Goal: Transaction & Acquisition: Purchase product/service

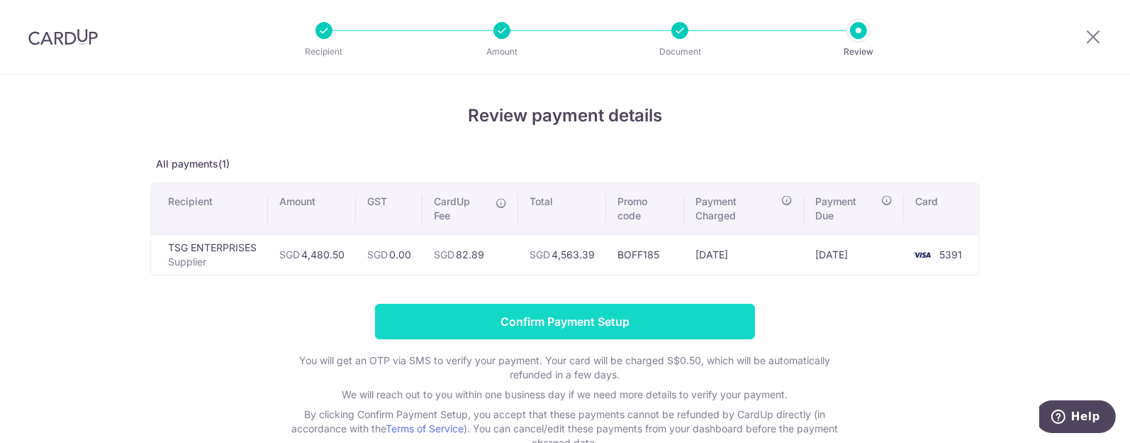
click at [559, 320] on input "Confirm Payment Setup" at bounding box center [565, 321] width 380 height 35
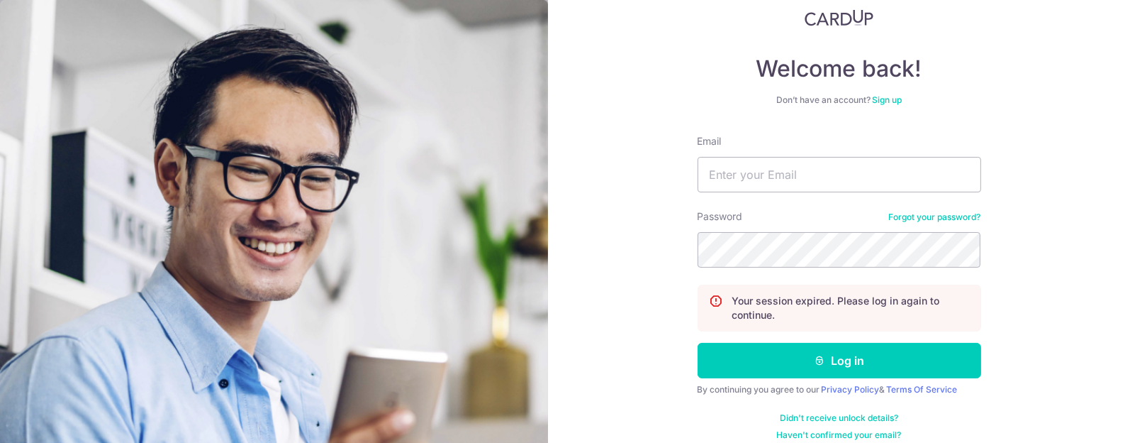
scroll to position [106, 0]
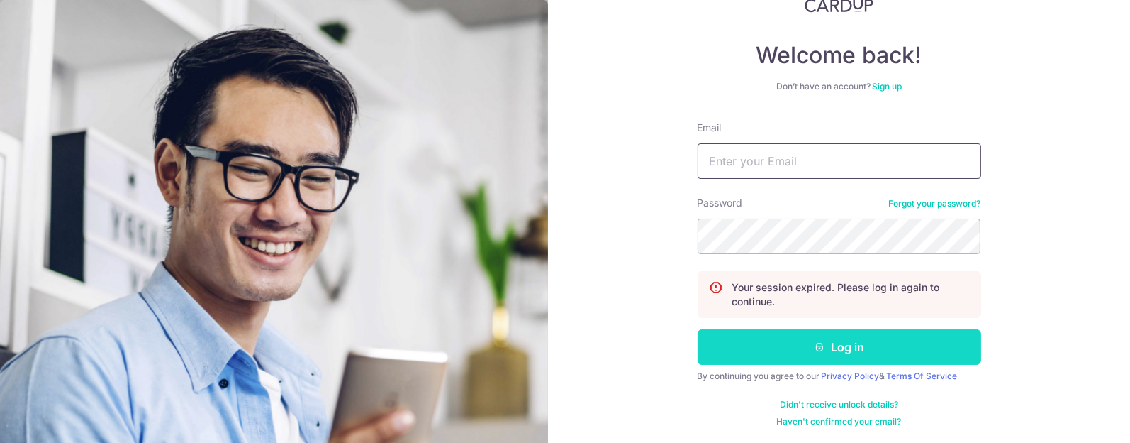
type input "sales@sureclean.com.sg"
click at [847, 344] on button "Log in" at bounding box center [840, 346] width 284 height 35
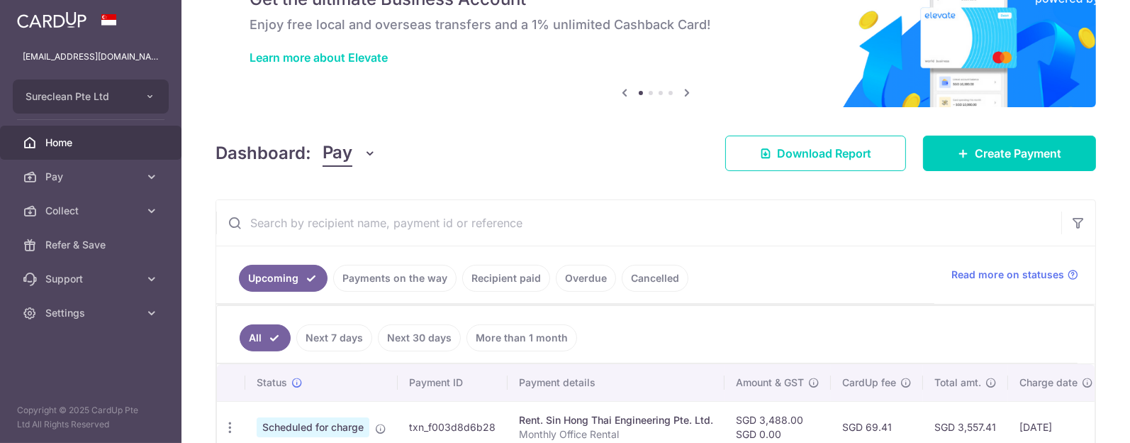
scroll to position [177, 0]
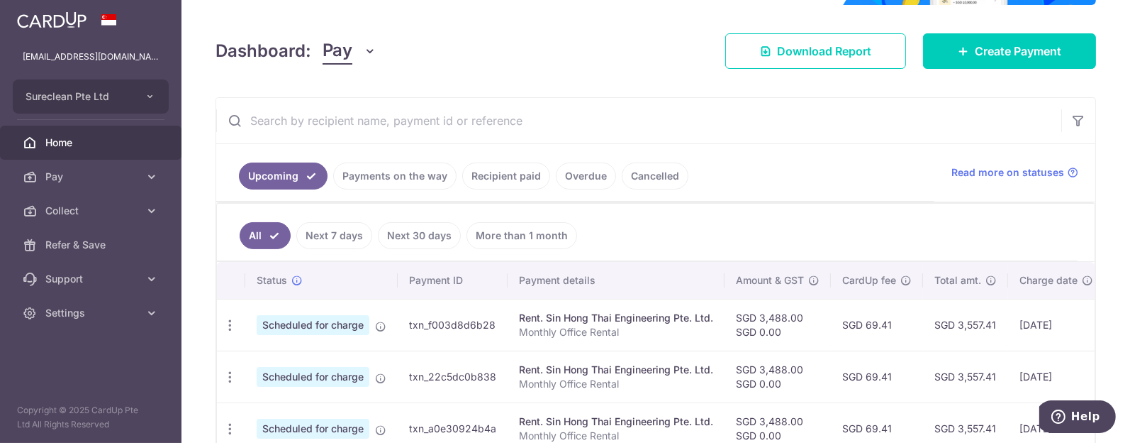
click at [394, 172] on link "Payments on the way" at bounding box center [394, 175] width 123 height 27
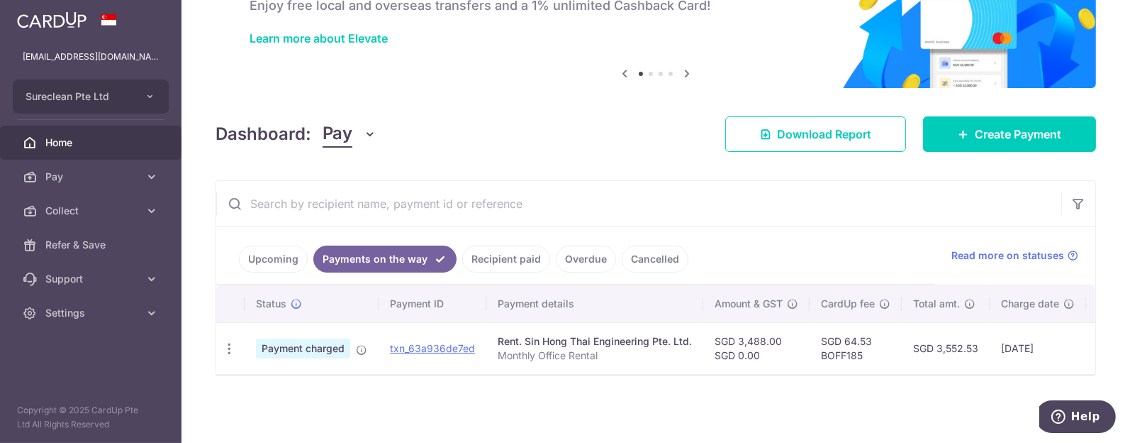
scroll to position [101, 0]
click at [259, 250] on link "Upcoming" at bounding box center [273, 258] width 69 height 27
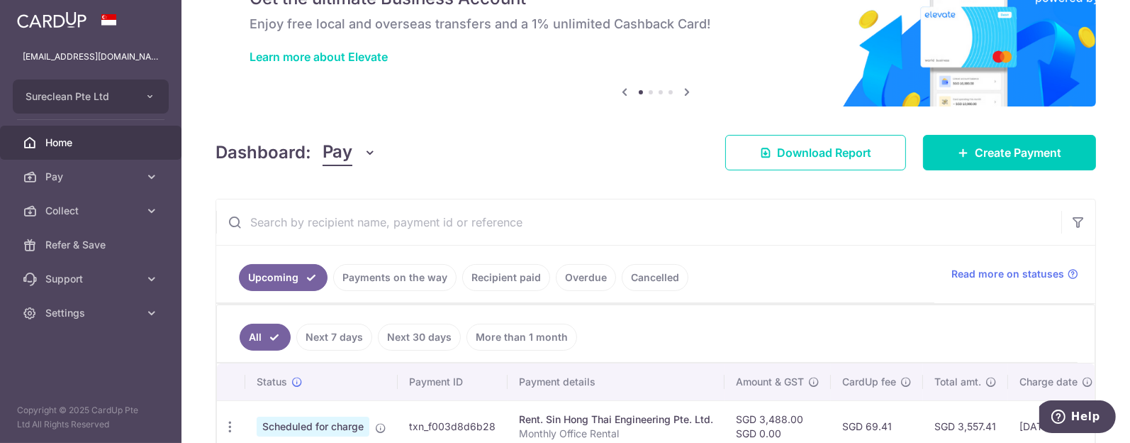
scroll to position [0, 0]
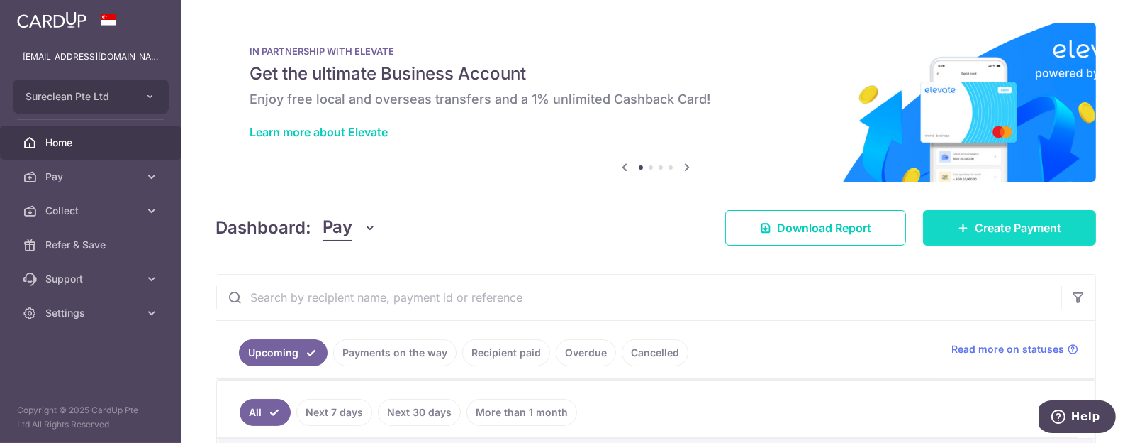
click at [1008, 233] on span "Create Payment" at bounding box center [1018, 227] width 87 height 17
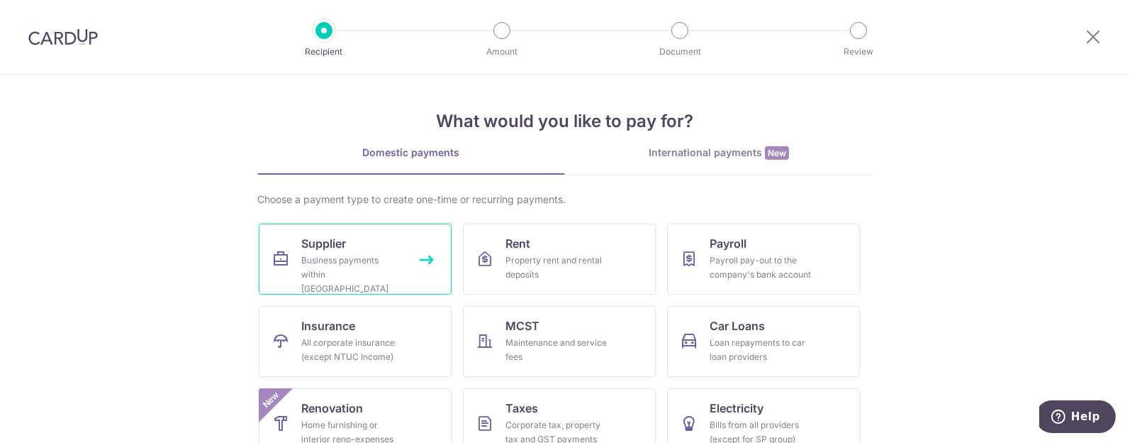
click at [330, 239] on span "Supplier" at bounding box center [323, 243] width 45 height 17
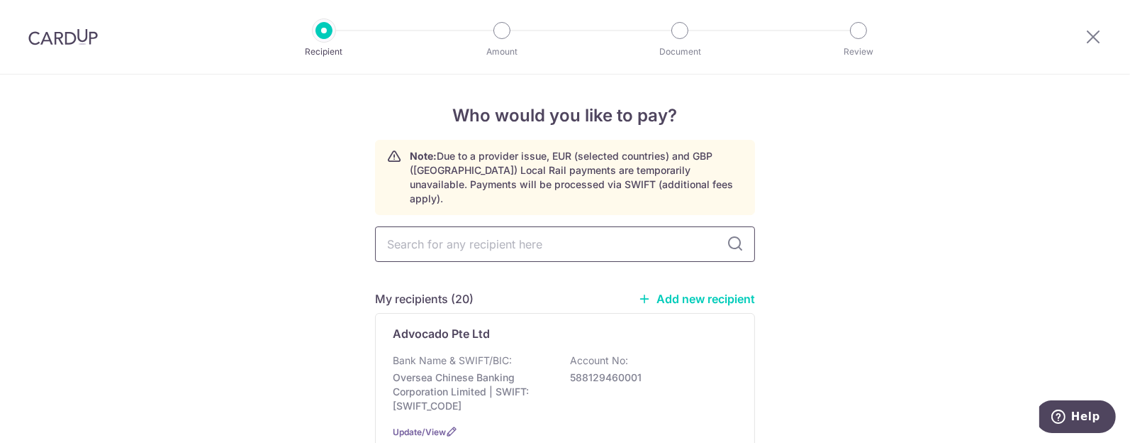
click at [460, 232] on input "text" at bounding box center [565, 243] width 380 height 35
type input "tsg"
click at [424, 353] on p "Bank Name & SWIFT/BIC:" at bounding box center [452, 360] width 119 height 14
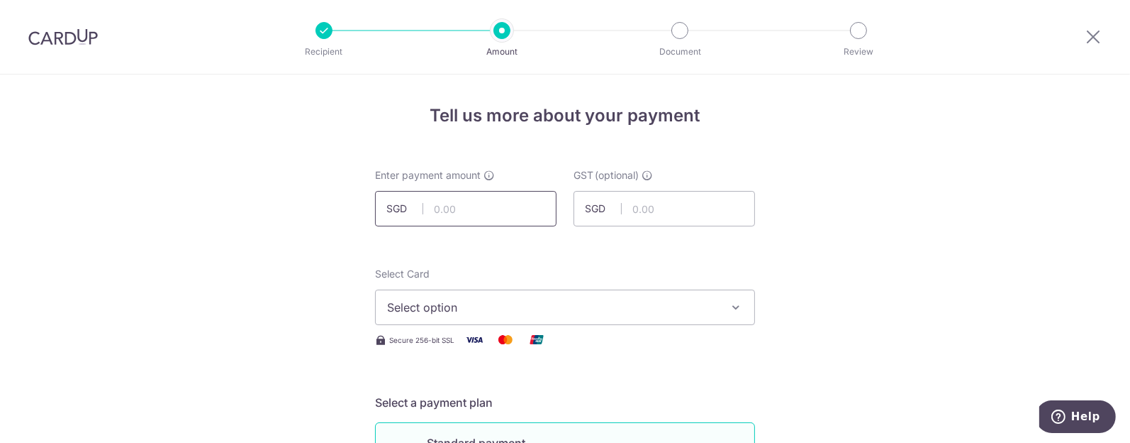
click at [451, 211] on input "text" at bounding box center [466, 208] width 182 height 35
type input "4,480.50"
click at [719, 300] on button "Select option" at bounding box center [565, 306] width 380 height 35
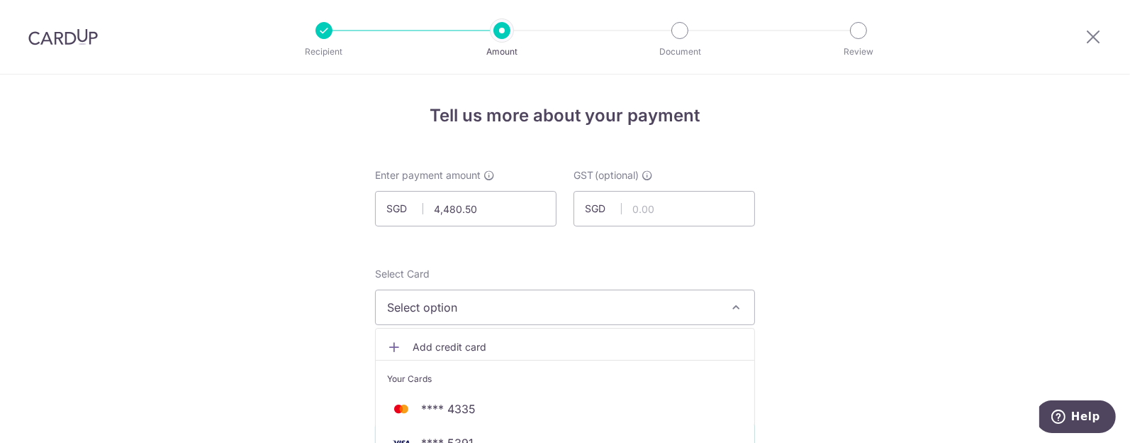
scroll to position [88, 0]
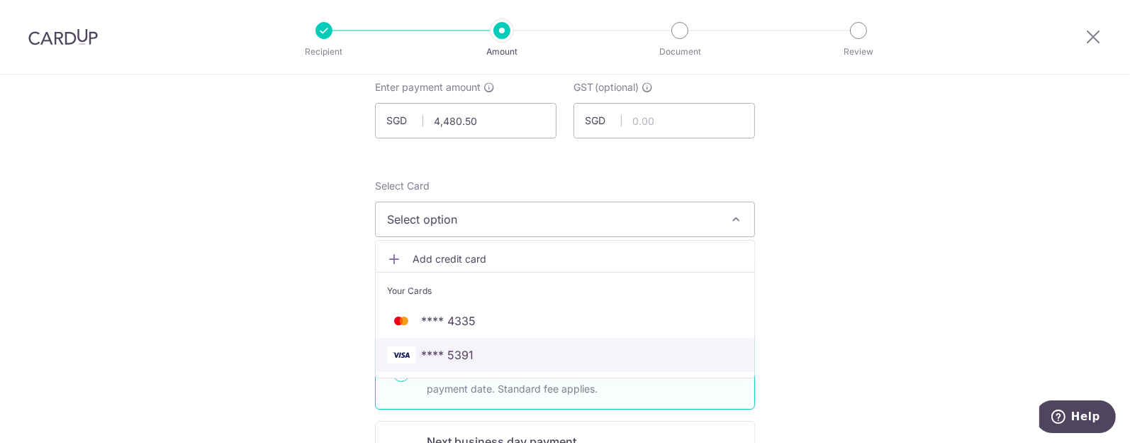
click at [455, 348] on span "**** 5391" at bounding box center [447, 354] width 52 height 17
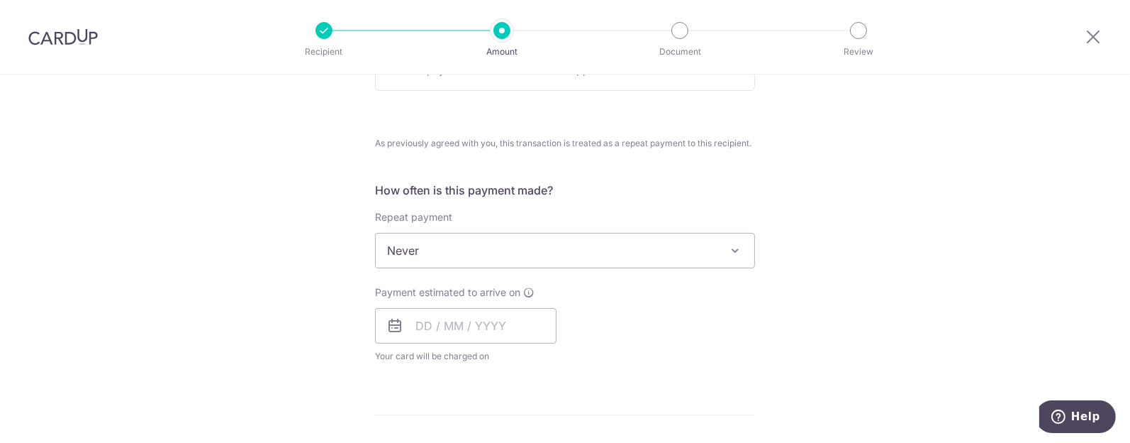
scroll to position [532, 0]
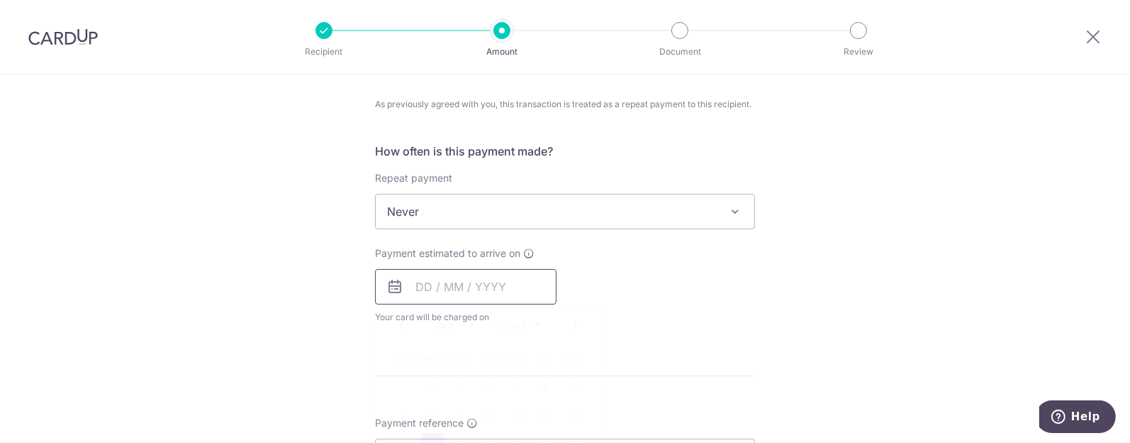
click at [457, 283] on input "text" at bounding box center [466, 286] width 182 height 35
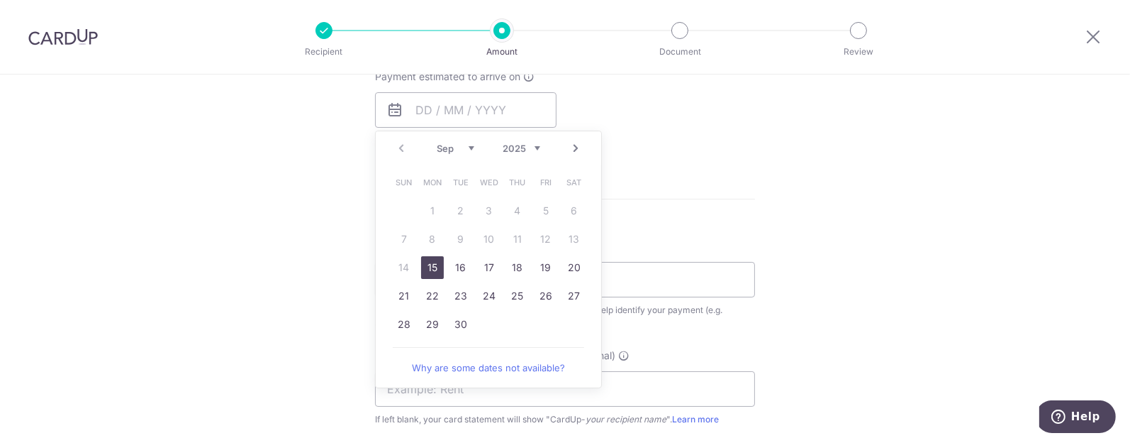
click at [431, 269] on link "15" at bounding box center [432, 267] width 23 height 23
type input "[DATE]"
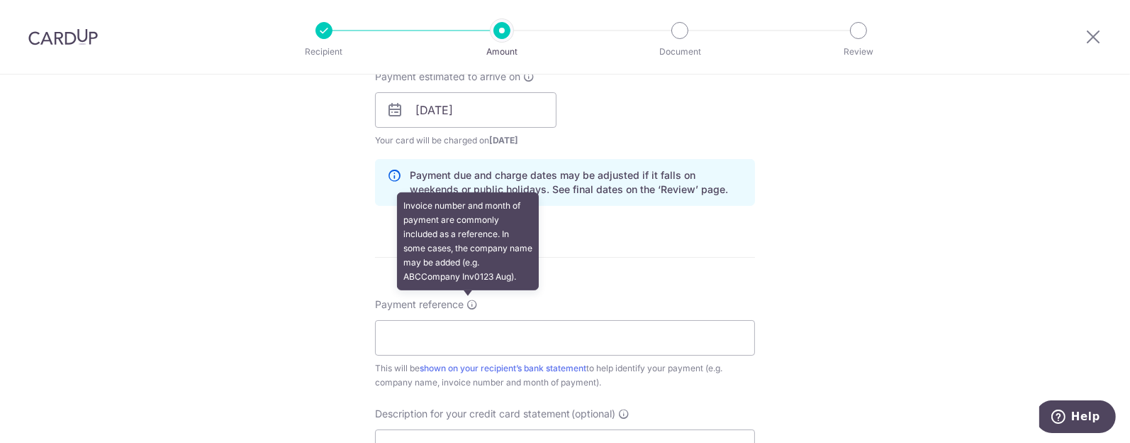
scroll to position [798, 0]
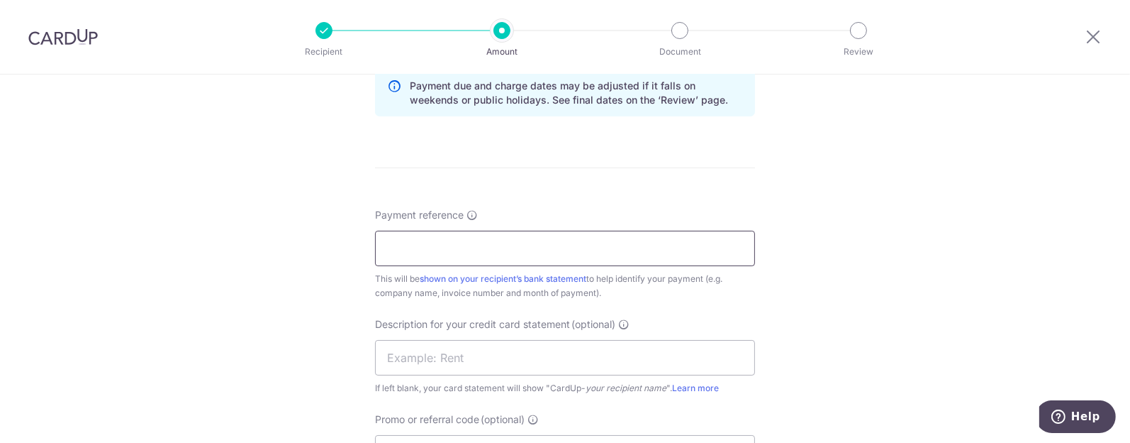
click at [446, 239] on input "Payment reference" at bounding box center [565, 247] width 380 height 35
type input "INV 0013"
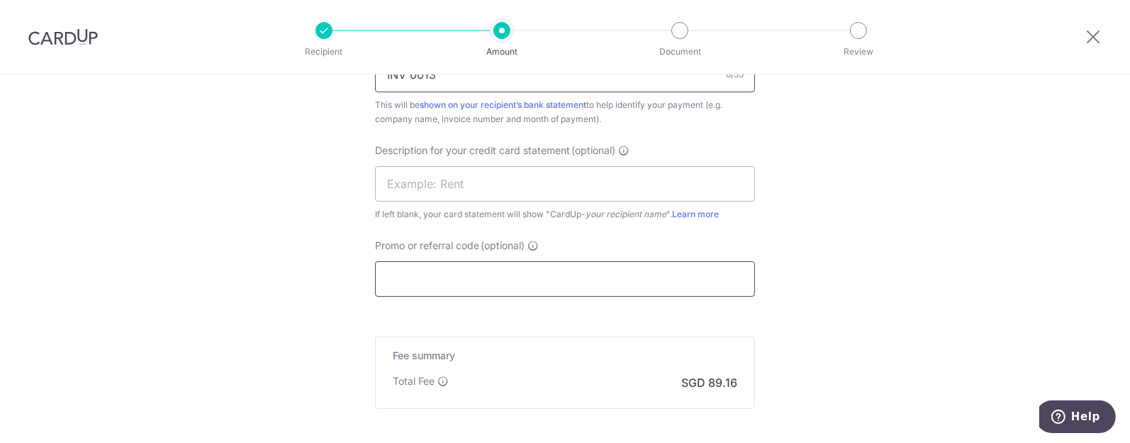
scroll to position [975, 0]
click at [436, 273] on input "Promo or referral code (optional)" at bounding box center [565, 274] width 380 height 35
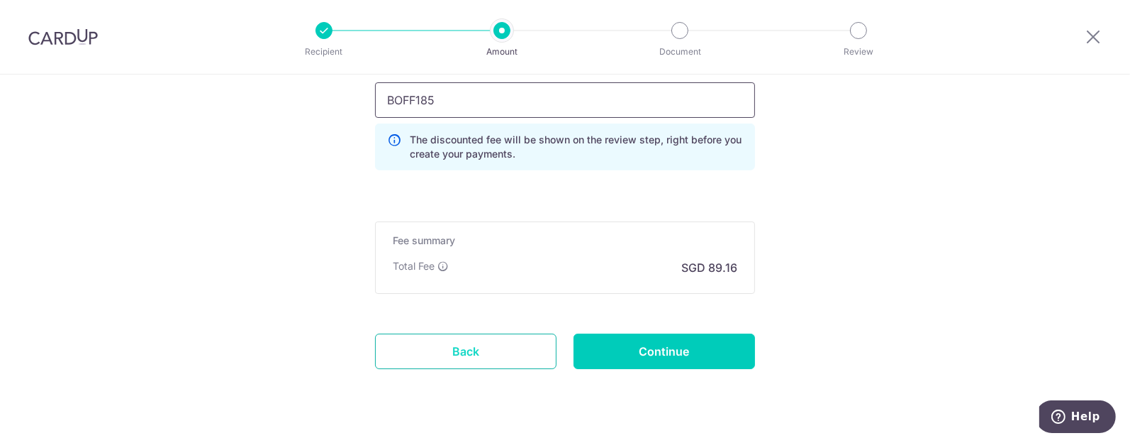
scroll to position [1152, 0]
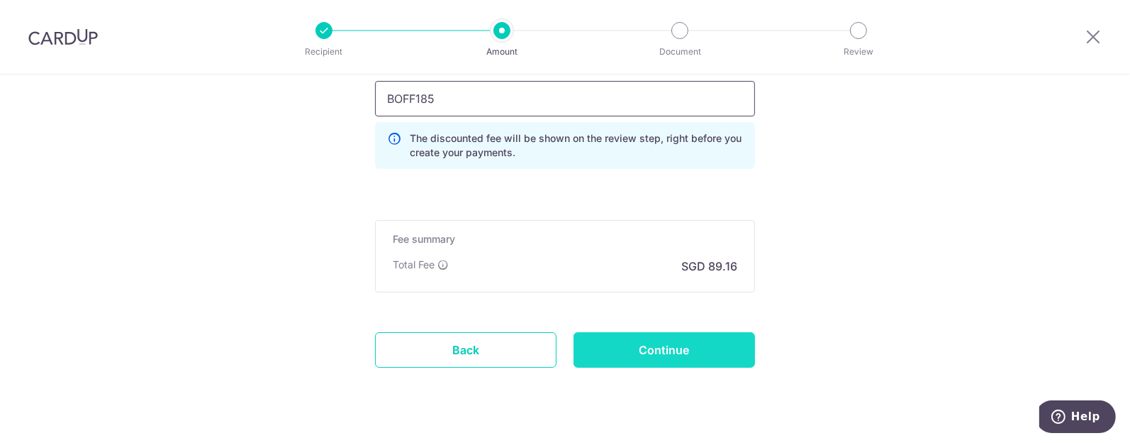
type input "BOFF185"
click at [667, 346] on input "Continue" at bounding box center [665, 349] width 182 height 35
type input "Create Schedule"
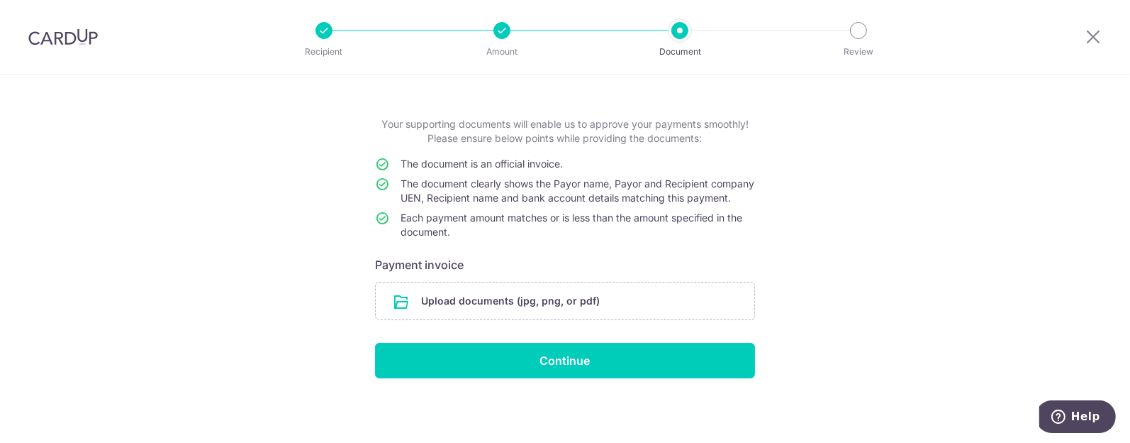
scroll to position [67, 0]
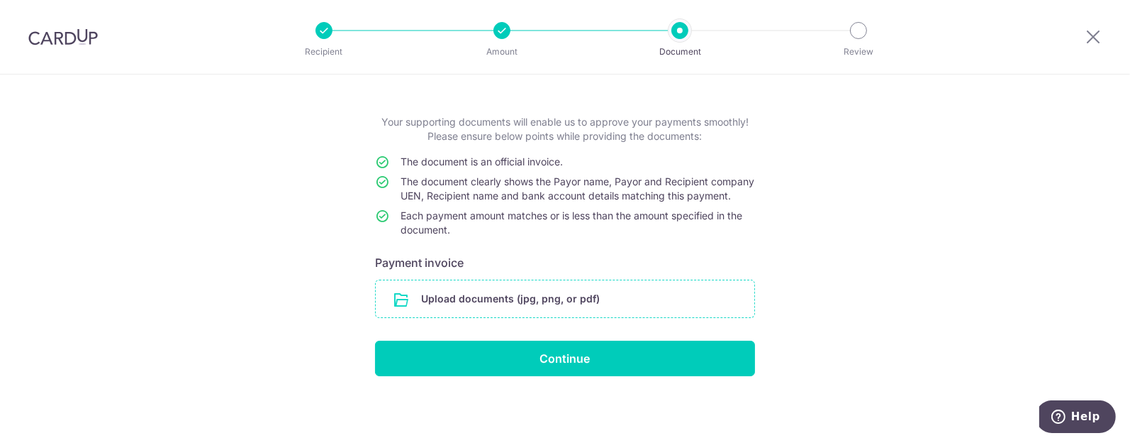
click at [516, 299] on input "file" at bounding box center [565, 298] width 379 height 37
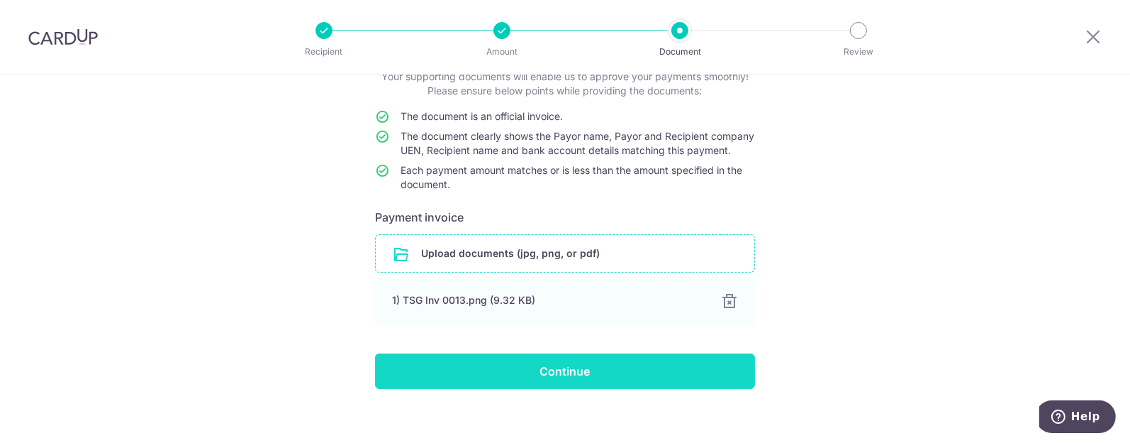
scroll to position [124, 0]
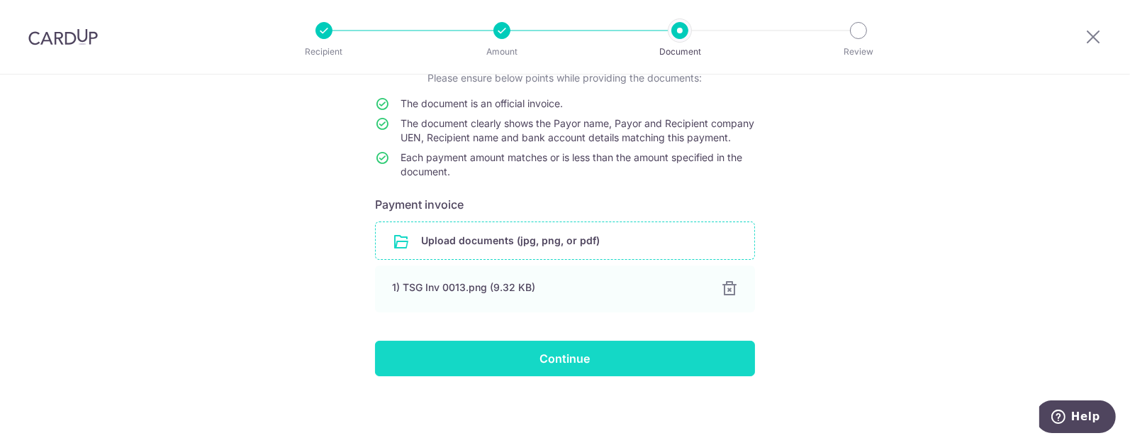
click at [560, 352] on input "Continue" at bounding box center [565, 357] width 380 height 35
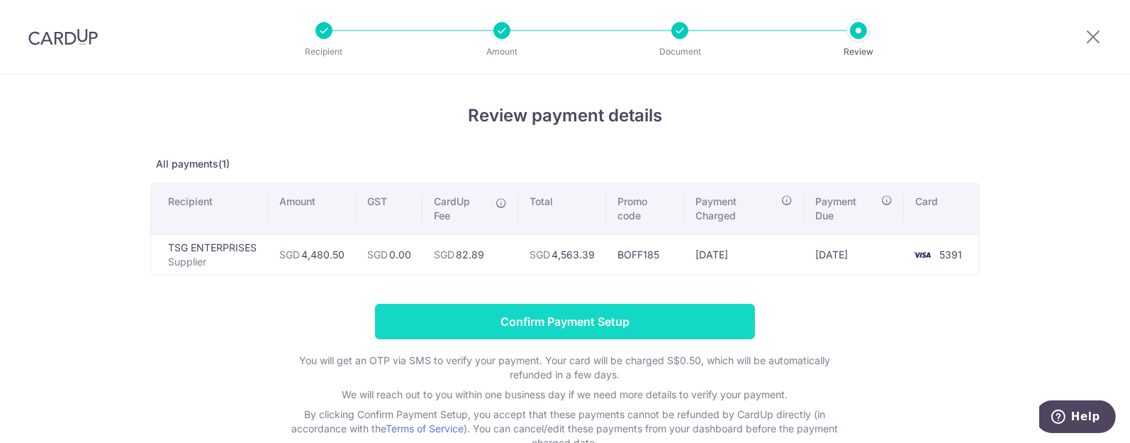
click at [564, 319] on input "Confirm Payment Setup" at bounding box center [565, 321] width 380 height 35
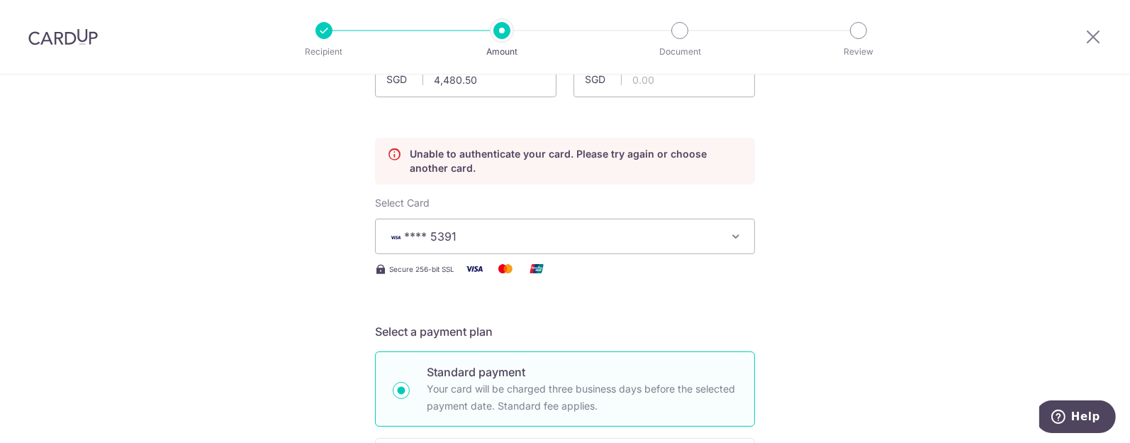
scroll to position [103, 0]
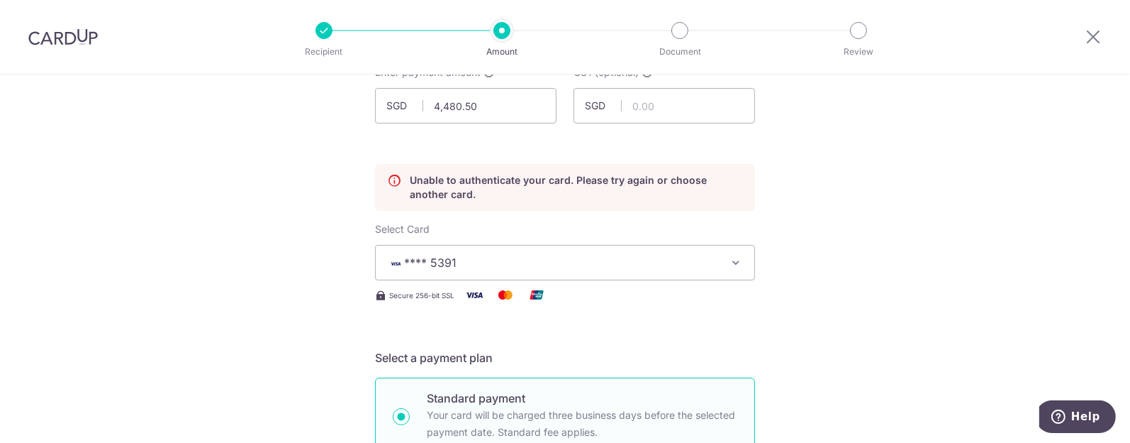
click at [733, 259] on icon "button" at bounding box center [736, 262] width 14 height 14
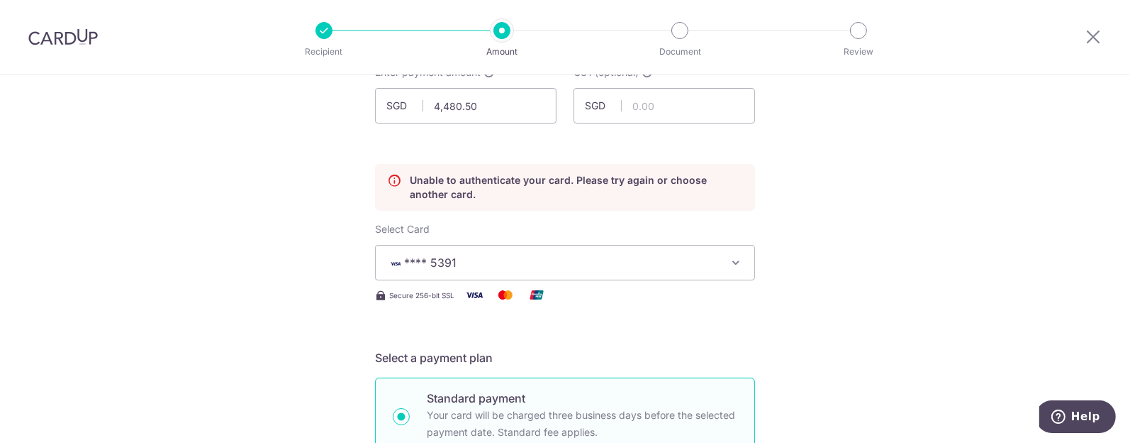
click at [736, 260] on icon "button" at bounding box center [736, 262] width 14 height 14
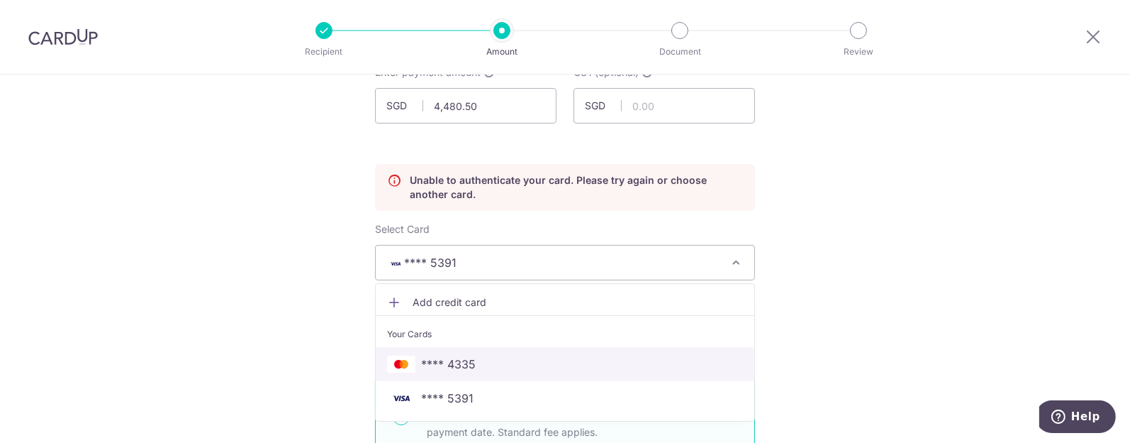
drag, startPoint x: 456, startPoint y: 360, endPoint x: 799, endPoint y: 313, distance: 346.4
click at [456, 360] on span "**** 4335" at bounding box center [448, 363] width 55 height 17
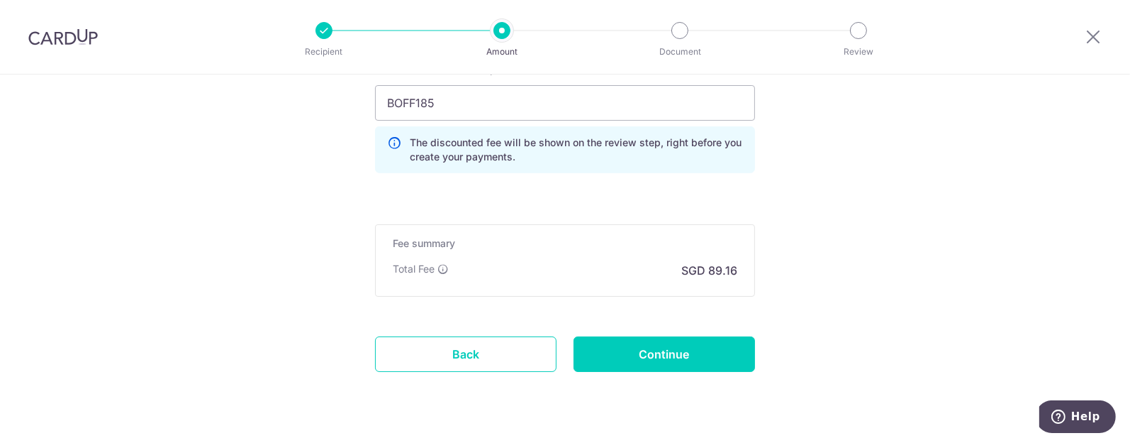
scroll to position [1238, 0]
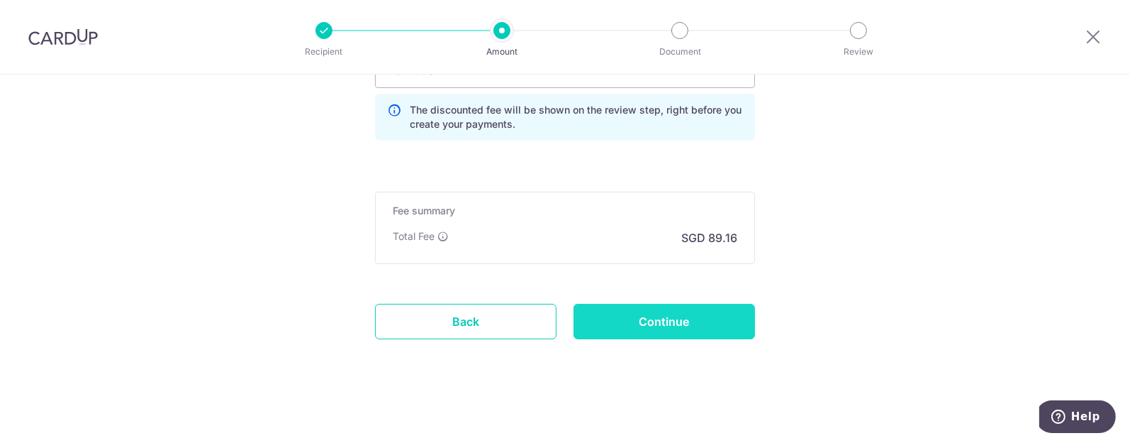
click at [658, 318] on input "Continue" at bounding box center [665, 321] width 182 height 35
type input "Update Schedule"
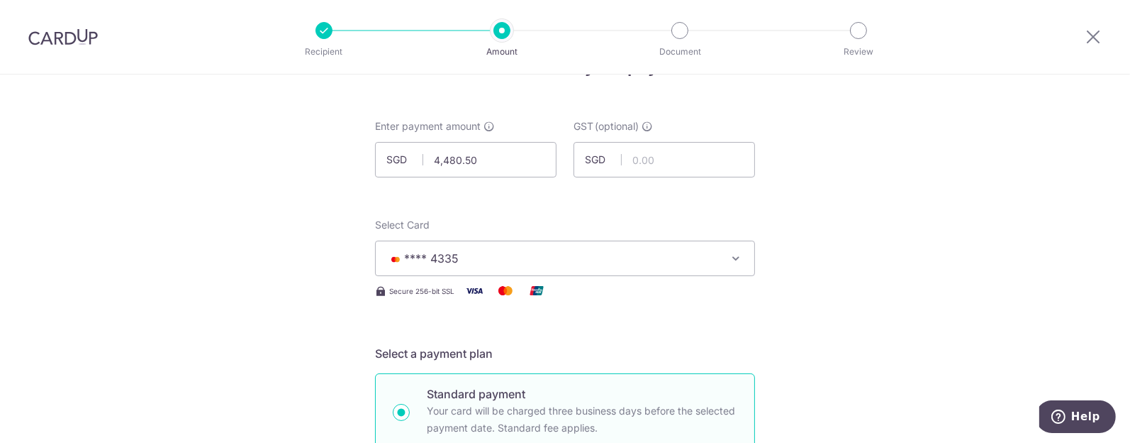
scroll to position [45, 0]
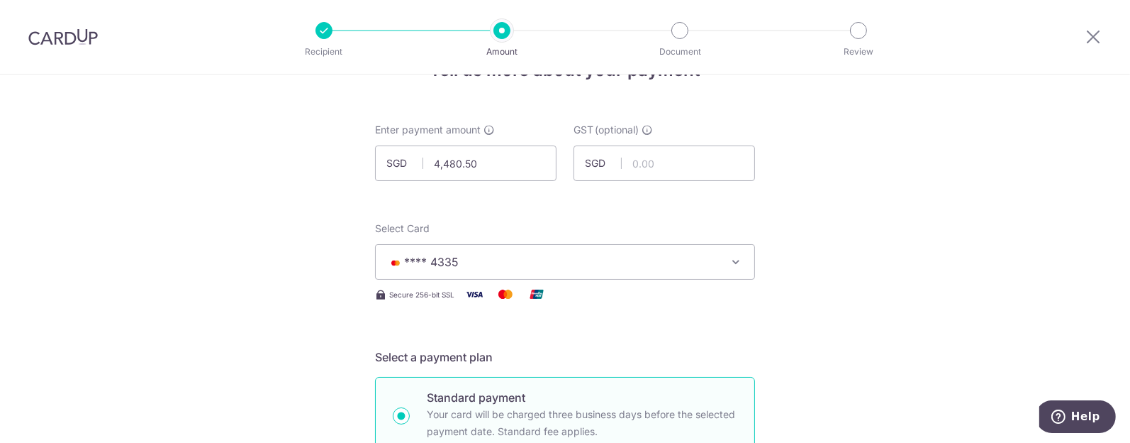
click at [735, 260] on icon "button" at bounding box center [736, 262] width 14 height 14
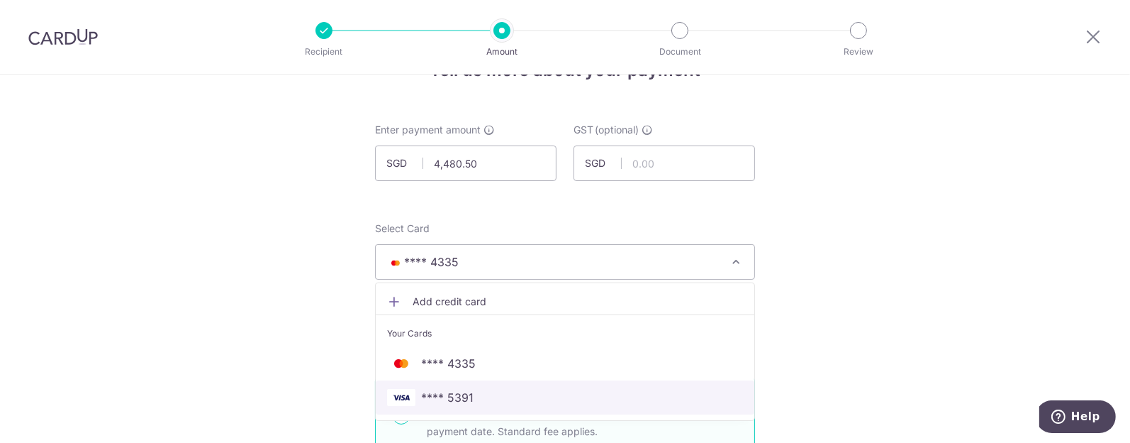
click at [455, 396] on span "**** 5391" at bounding box center [447, 397] width 52 height 17
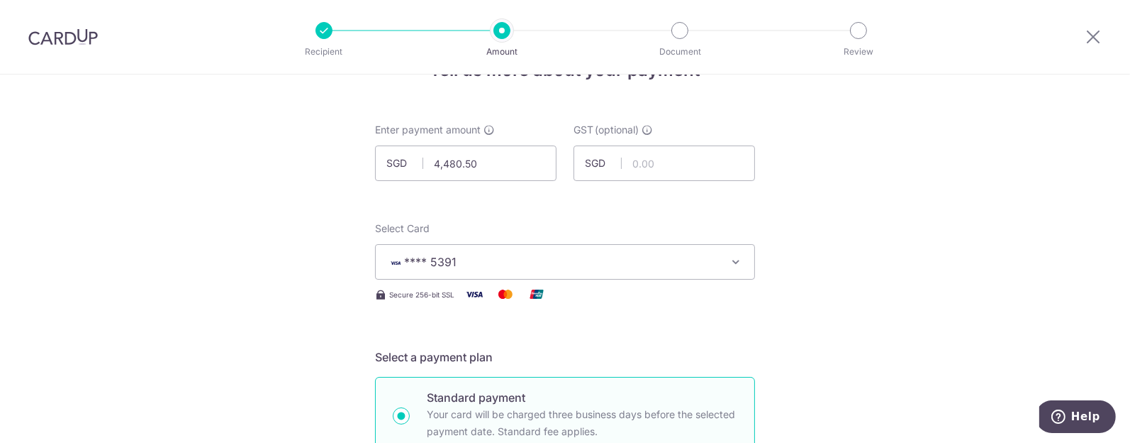
click at [730, 262] on icon "button" at bounding box center [736, 262] width 14 height 14
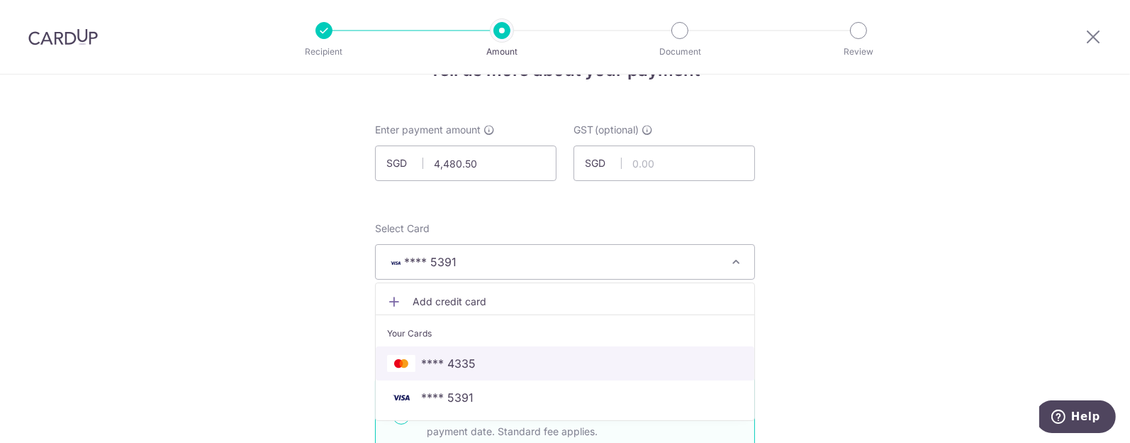
click at [448, 359] on span "**** 4335" at bounding box center [448, 363] width 55 height 17
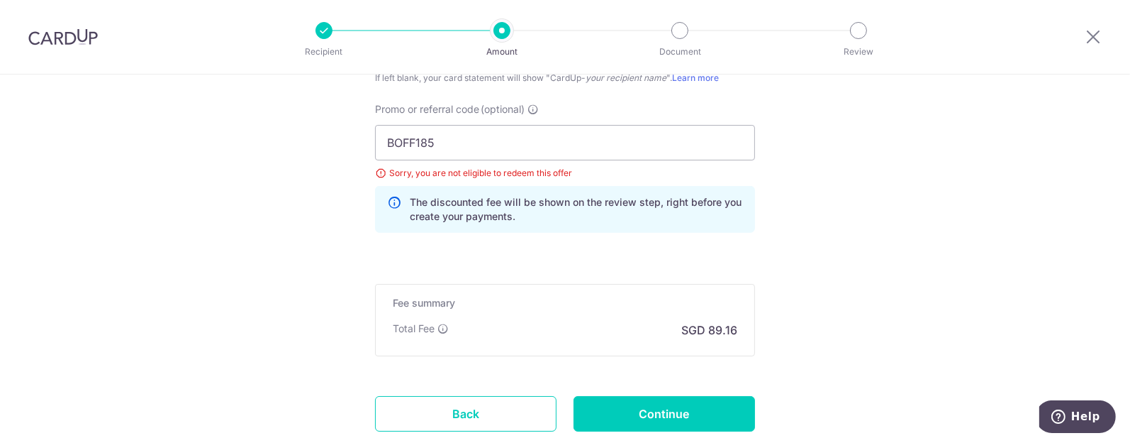
scroll to position [1109, 0]
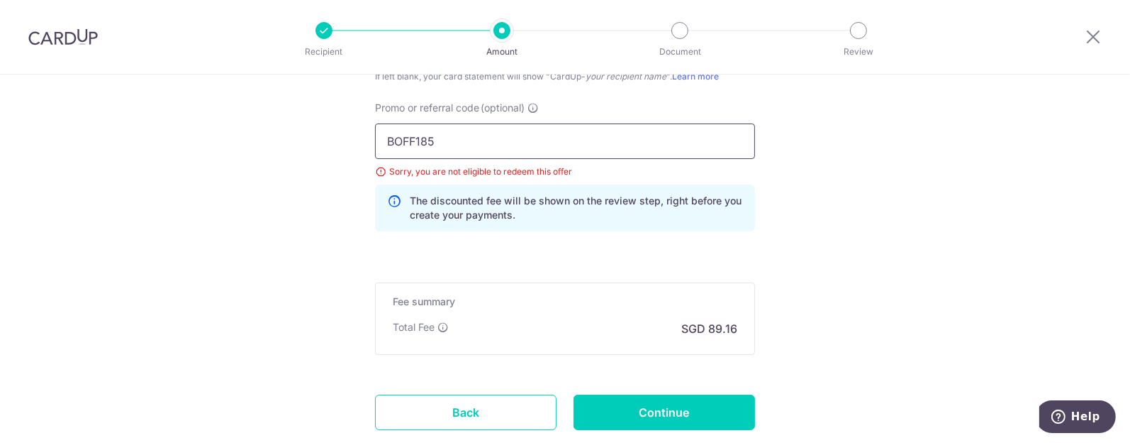
drag, startPoint x: 472, startPoint y: 144, endPoint x: 255, endPoint y: 115, distance: 218.9
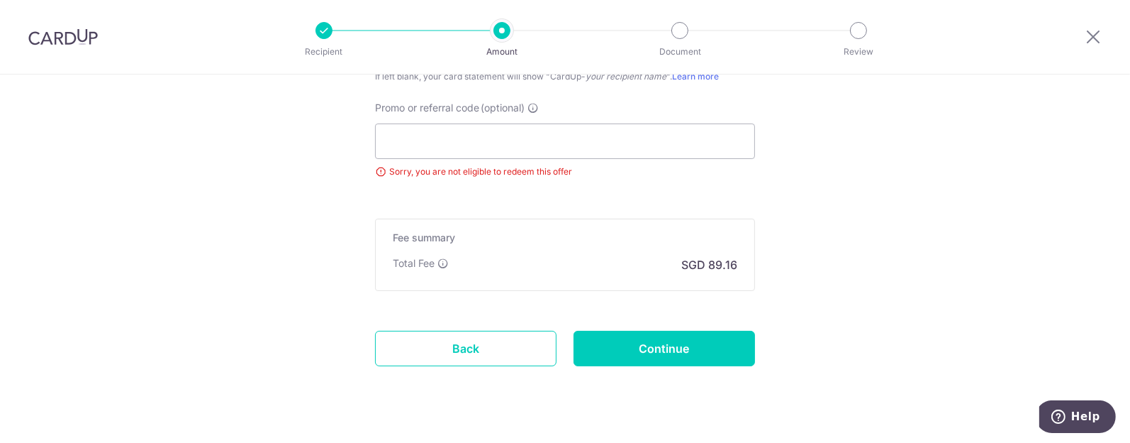
click at [658, 343] on input "Continue" at bounding box center [665, 347] width 182 height 35
type input "Update Schedule"
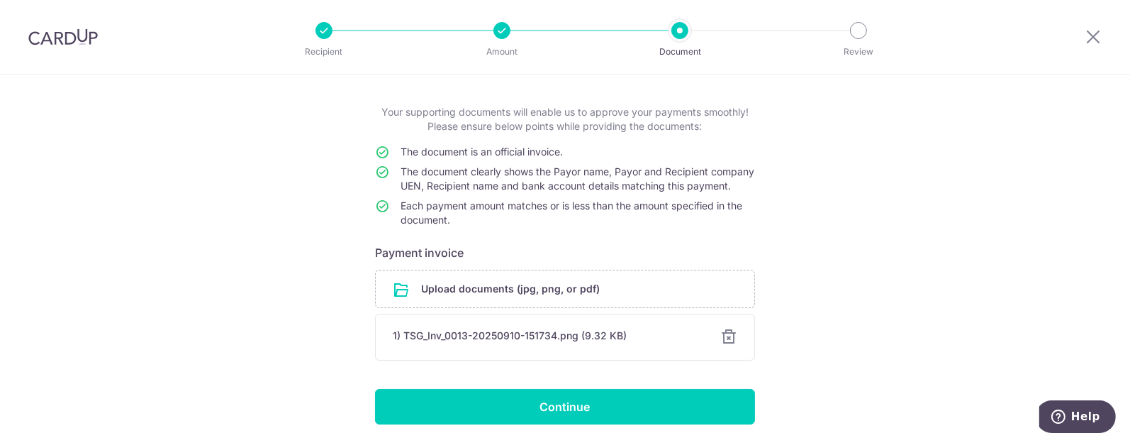
scroll to position [124, 0]
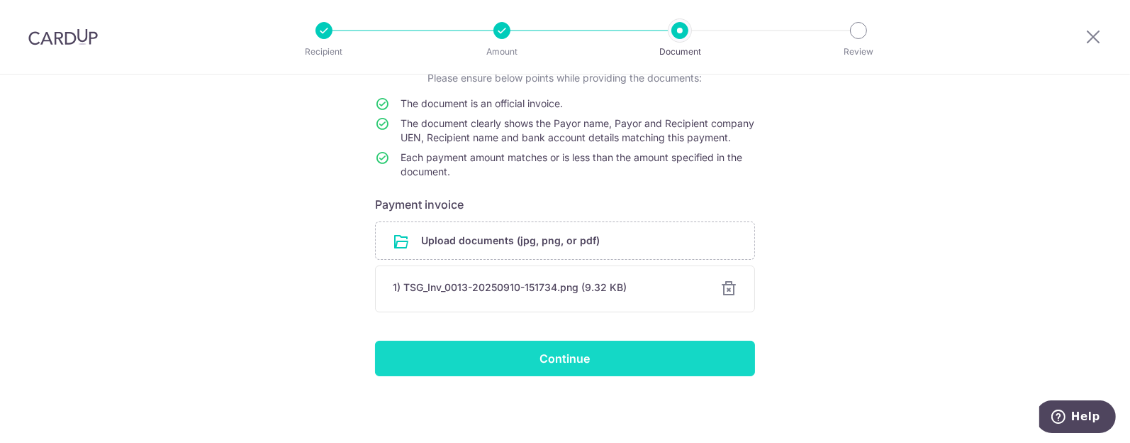
click at [556, 360] on input "Continue" at bounding box center [565, 357] width 380 height 35
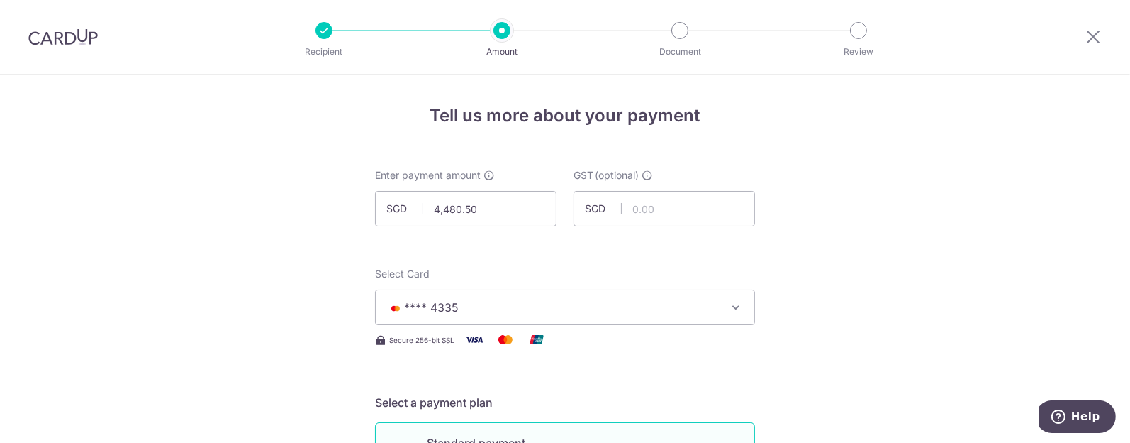
drag, startPoint x: 730, startPoint y: 303, endPoint x: 708, endPoint y: 311, distance: 22.7
click at [729, 303] on icon "button" at bounding box center [736, 307] width 14 height 14
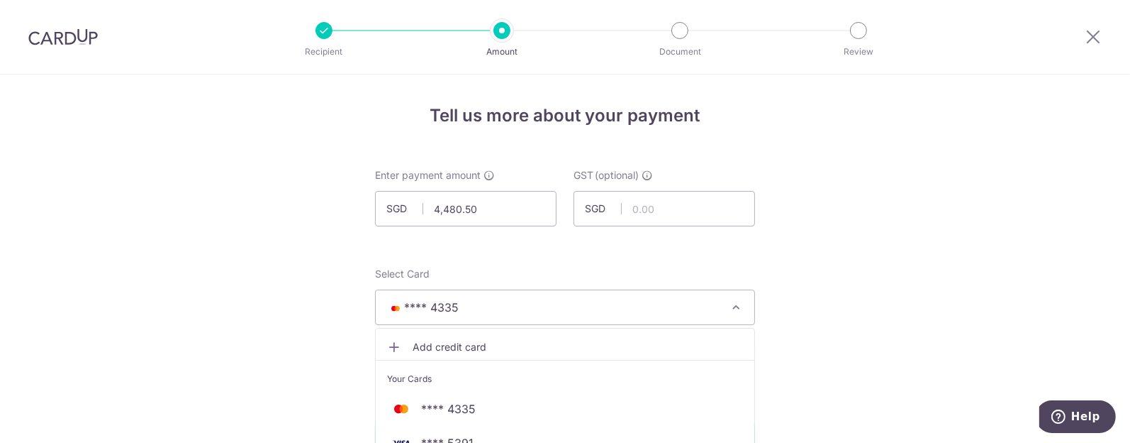
scroll to position [177, 0]
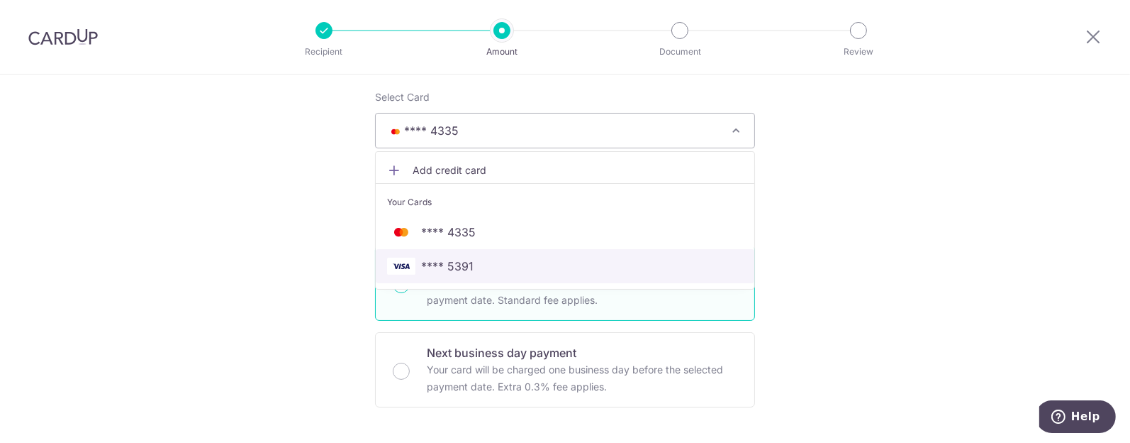
click at [443, 259] on span "**** 5391" at bounding box center [447, 265] width 52 height 17
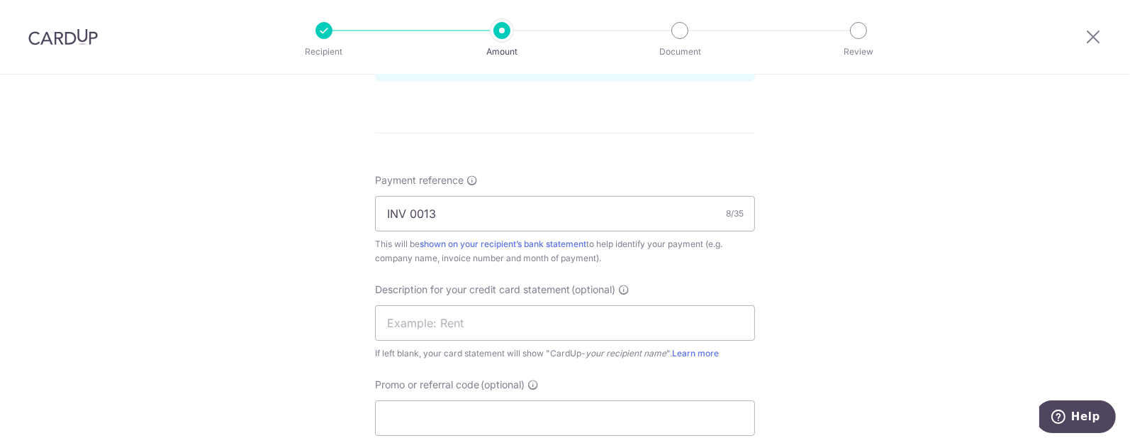
scroll to position [886, 0]
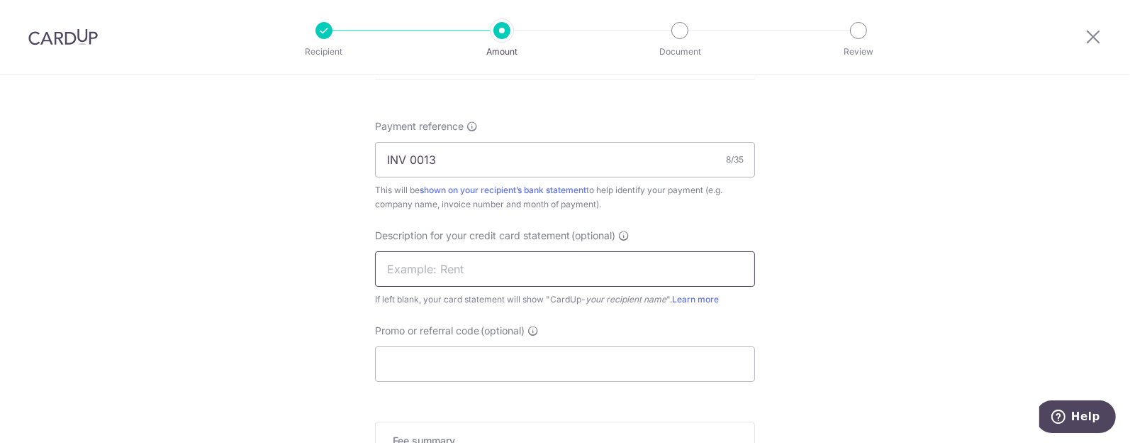
click at [475, 272] on input "text" at bounding box center [565, 268] width 380 height 35
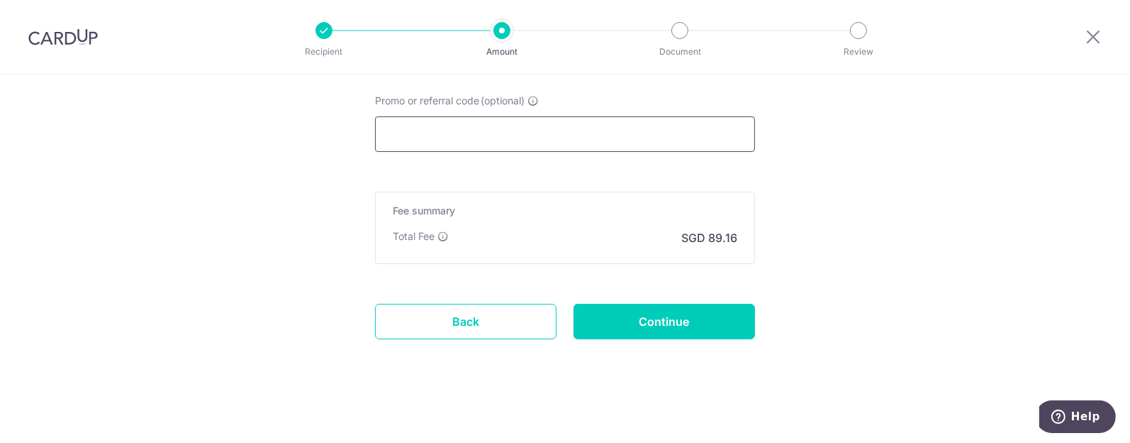
click at [442, 138] on input "Promo or referral code (optional)" at bounding box center [565, 133] width 380 height 35
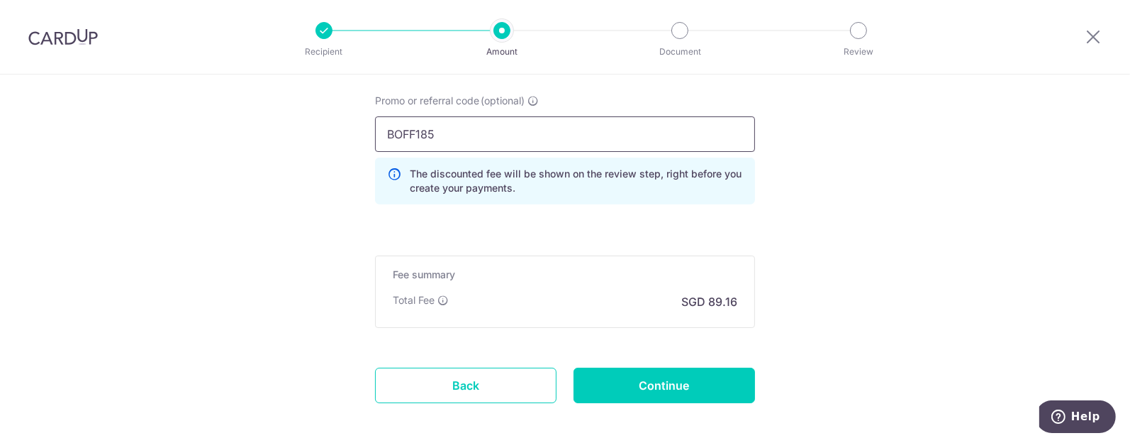
type input "BOFF185"
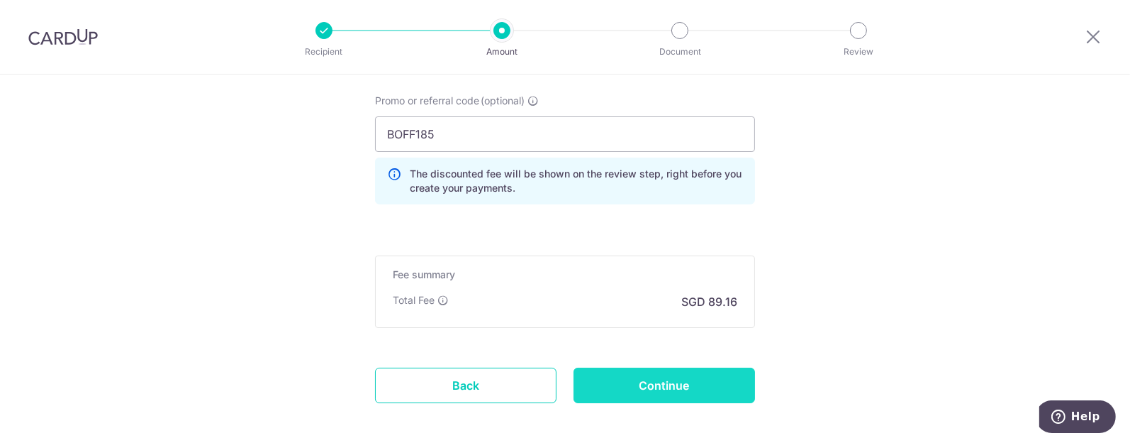
click at [649, 379] on input "Continue" at bounding box center [665, 384] width 182 height 35
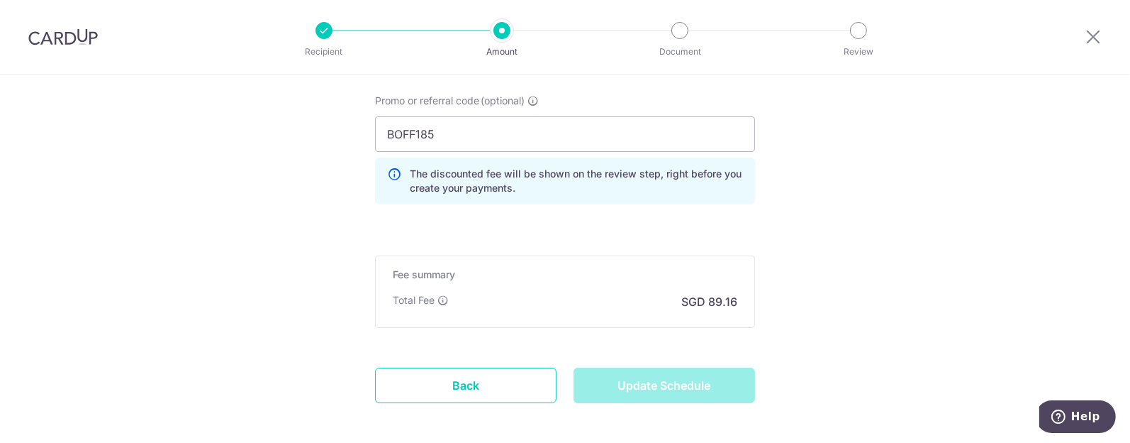
type input "Update Schedule"
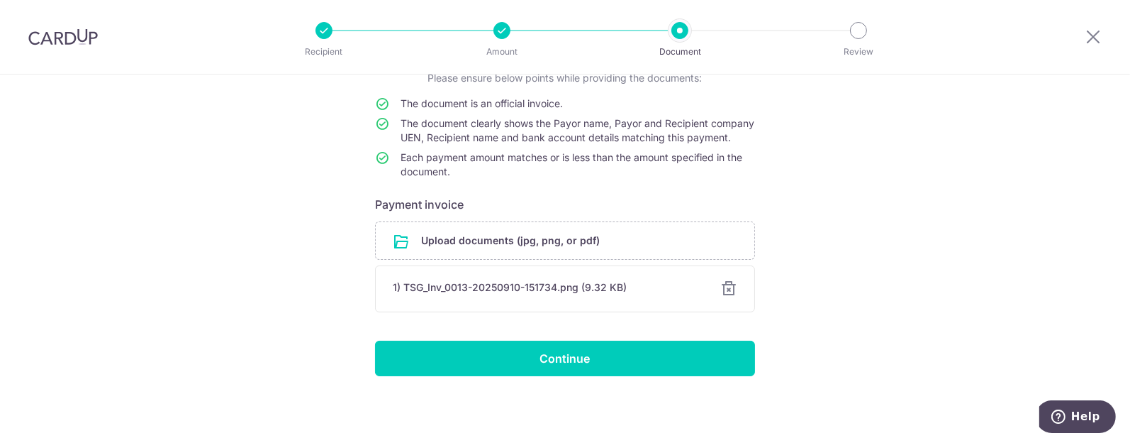
scroll to position [124, 0]
click at [551, 353] on input "Continue" at bounding box center [565, 357] width 380 height 35
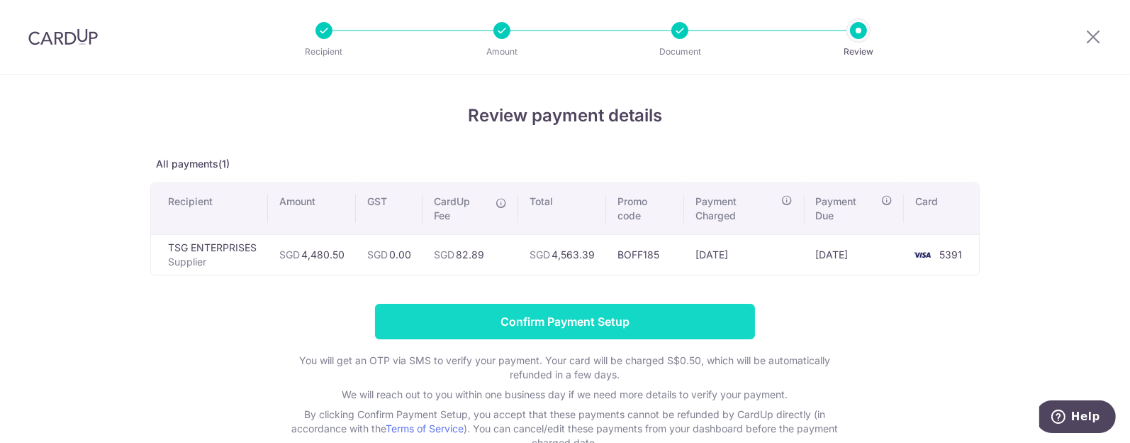
click at [559, 321] on input "Confirm Payment Setup" at bounding box center [565, 321] width 380 height 35
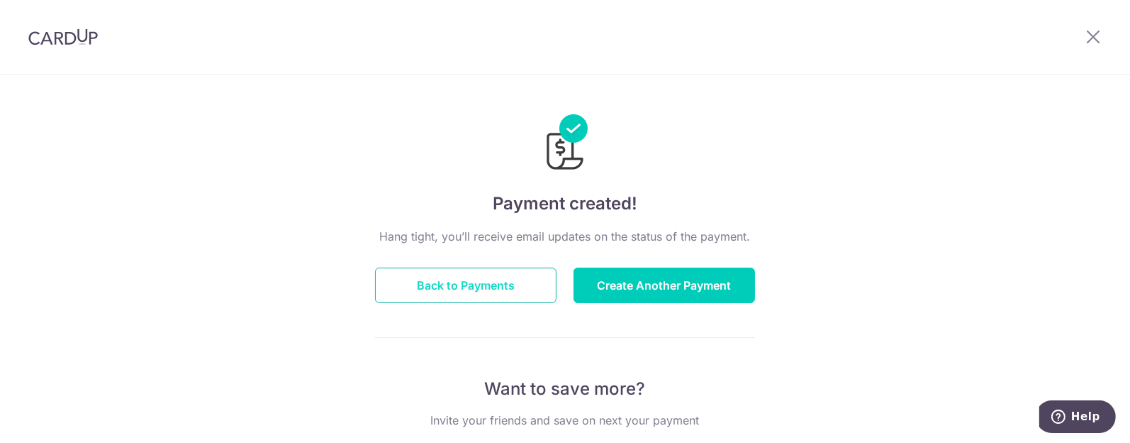
click at [446, 284] on button "Back to Payments" at bounding box center [466, 284] width 182 height 35
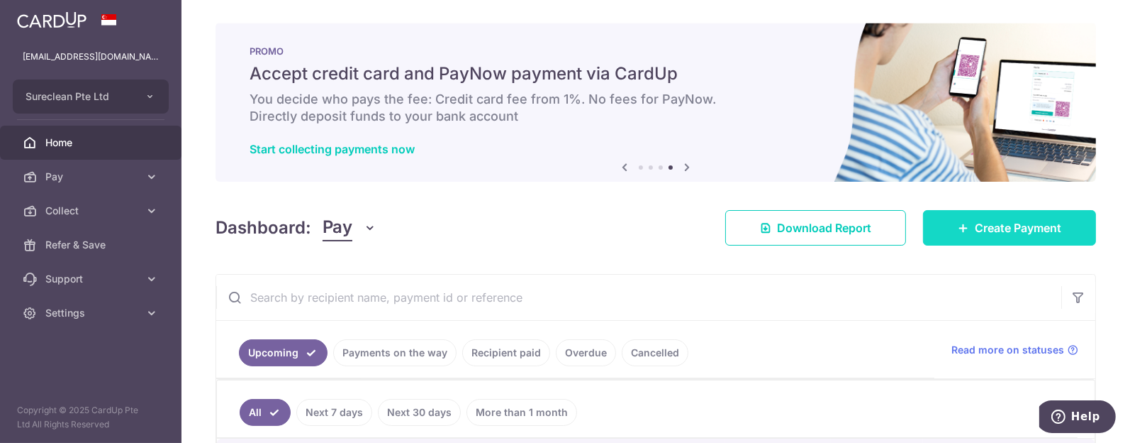
click at [1001, 230] on span "Create Payment" at bounding box center [1018, 227] width 87 height 17
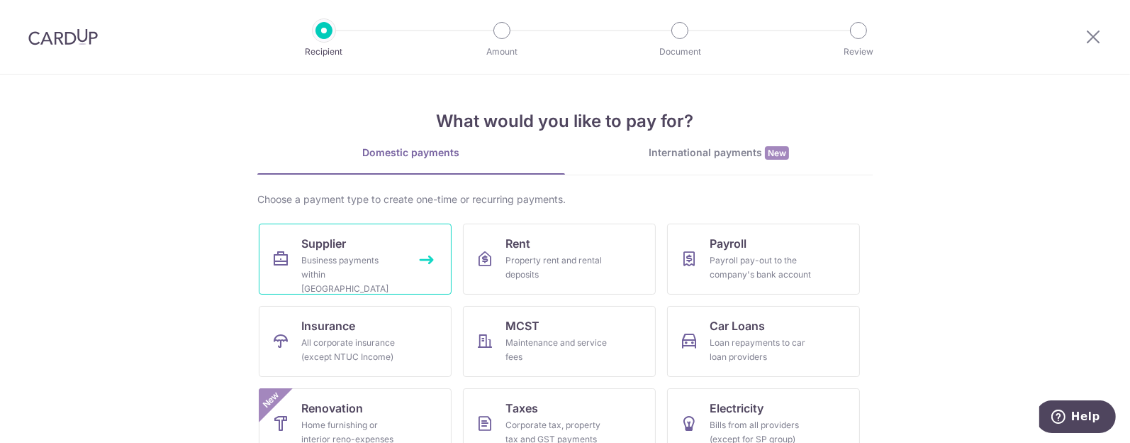
click at [319, 253] on div "Business payments within [GEOGRAPHIC_DATA]" at bounding box center [352, 274] width 102 height 43
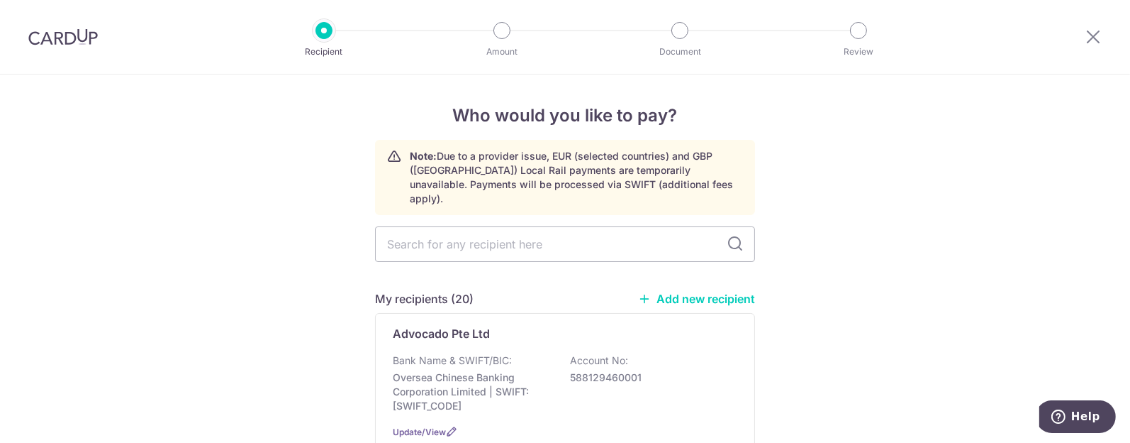
scroll to position [266, 0]
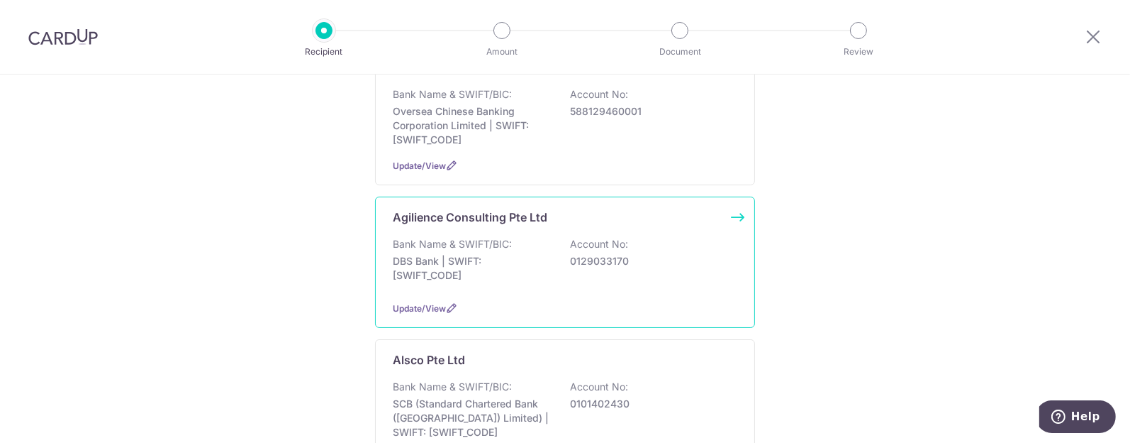
click at [425, 208] on p "Agilience Consulting Pte Ltd" at bounding box center [470, 216] width 155 height 17
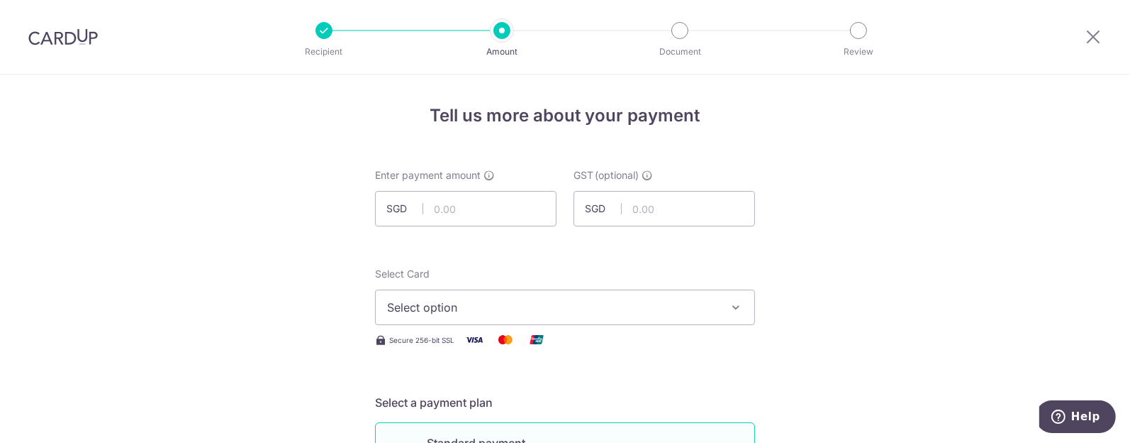
click at [735, 304] on icon "button" at bounding box center [736, 307] width 14 height 14
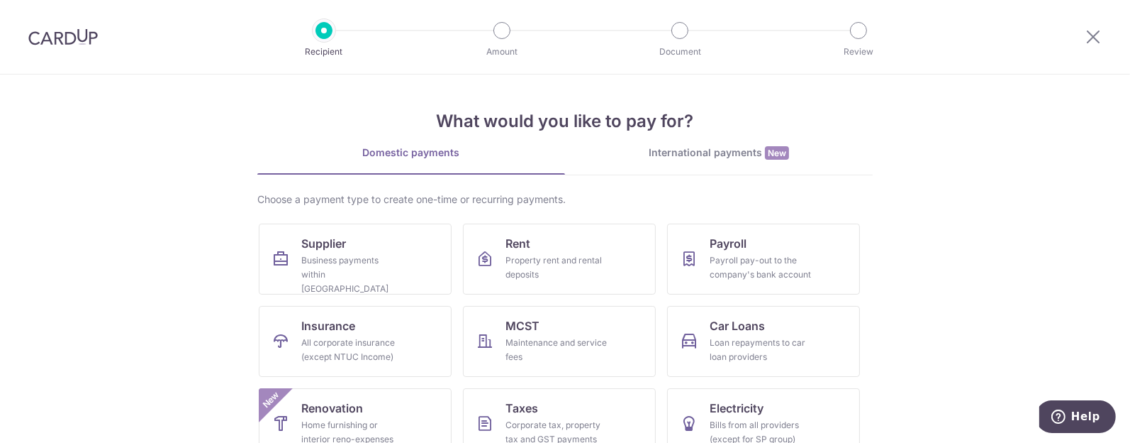
click at [64, 30] on img at bounding box center [62, 36] width 69 height 17
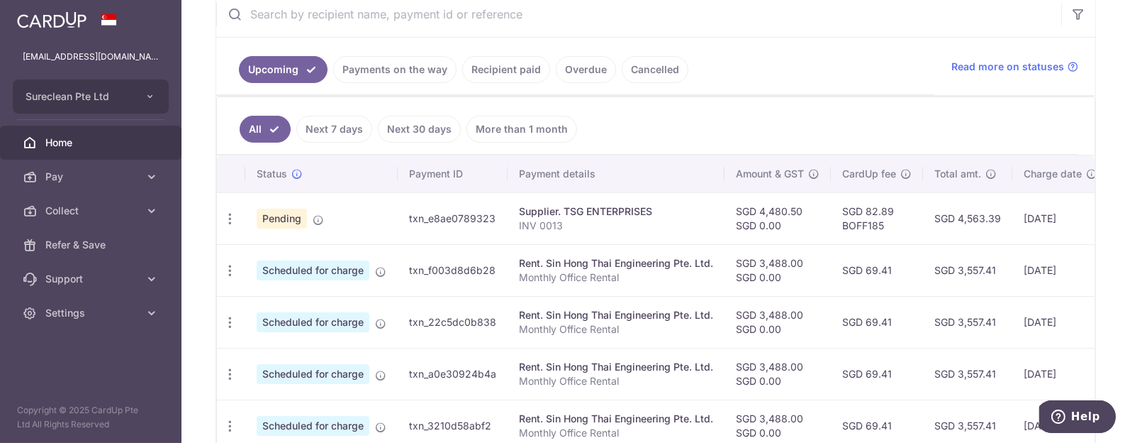
scroll to position [283, 0]
click at [444, 219] on td "txn_e8ae0789323" at bounding box center [453, 218] width 110 height 52
click at [355, 12] on input "text" at bounding box center [638, 13] width 845 height 45
type input "tsg"
click at [553, 220] on p "INV 0013" at bounding box center [616, 225] width 194 height 14
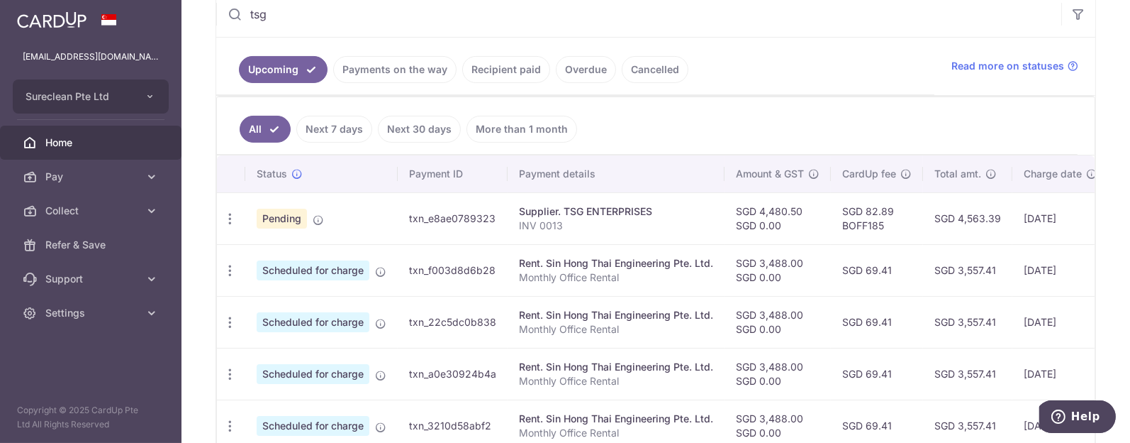
click at [379, 70] on link "Payments on the way" at bounding box center [394, 69] width 123 height 27
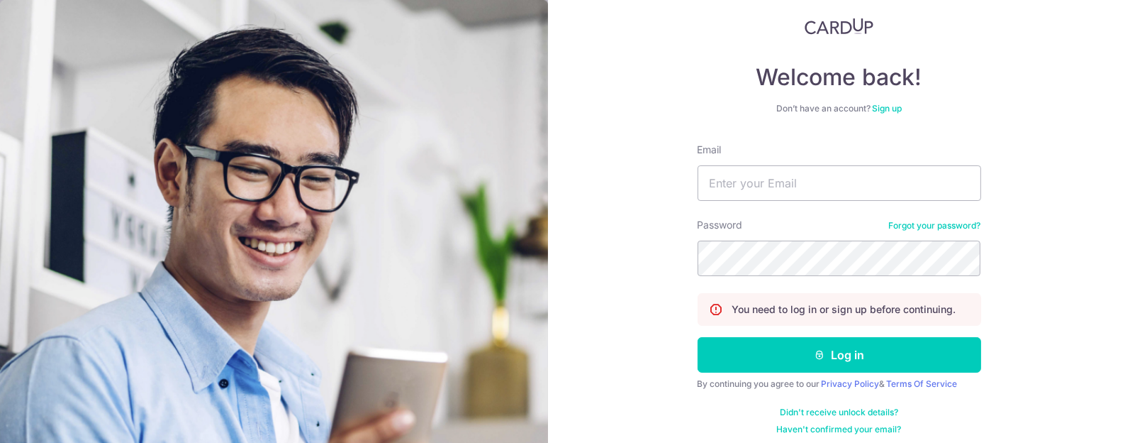
scroll to position [92, 0]
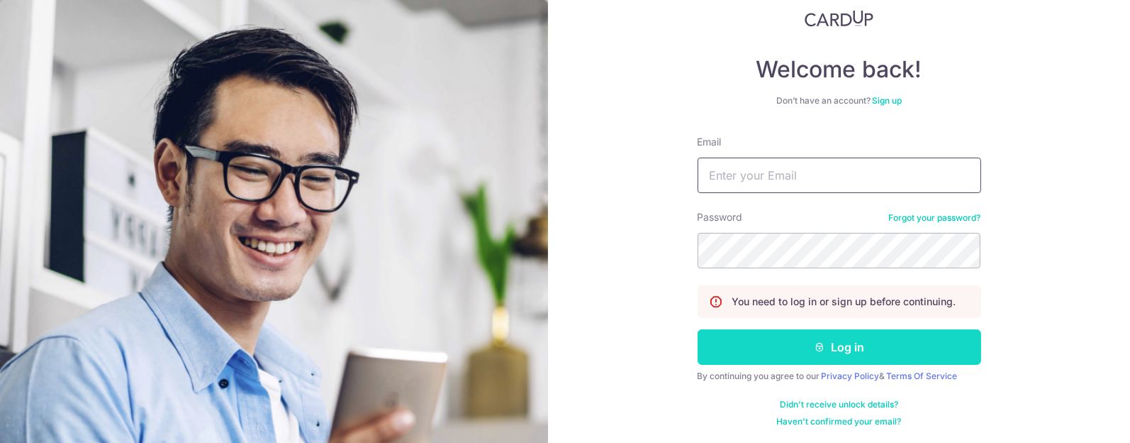
type input "[EMAIL_ADDRESS][DOMAIN_NAME]"
click at [838, 347] on button "Log in" at bounding box center [840, 346] width 284 height 35
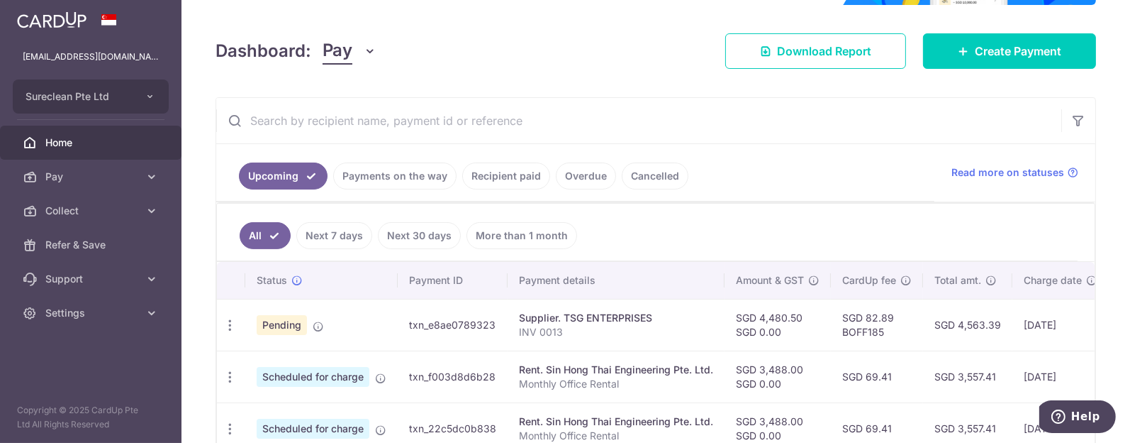
scroll to position [266, 0]
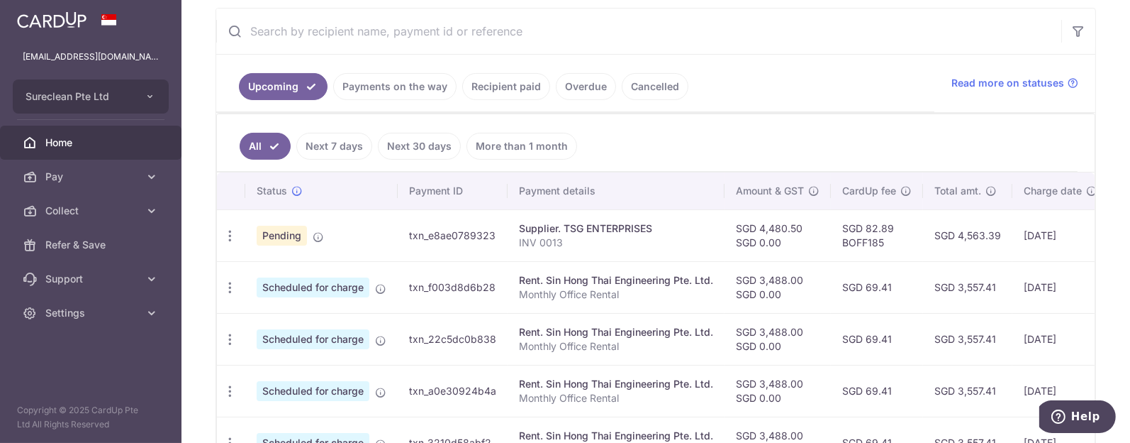
click at [569, 241] on p "INV 0013" at bounding box center [616, 242] width 194 height 14
click at [553, 227] on div "Supplier. TSG ENTERPRISES" at bounding box center [616, 228] width 194 height 14
click at [550, 235] on p "INV 0013" at bounding box center [616, 242] width 194 height 14
click at [230, 231] on icon "button" at bounding box center [230, 235] width 15 height 15
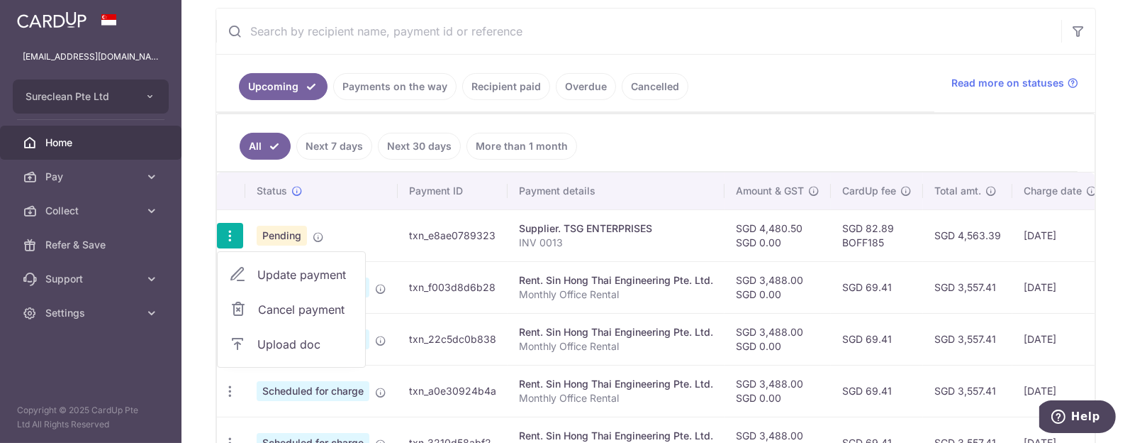
scroll to position [354, 0]
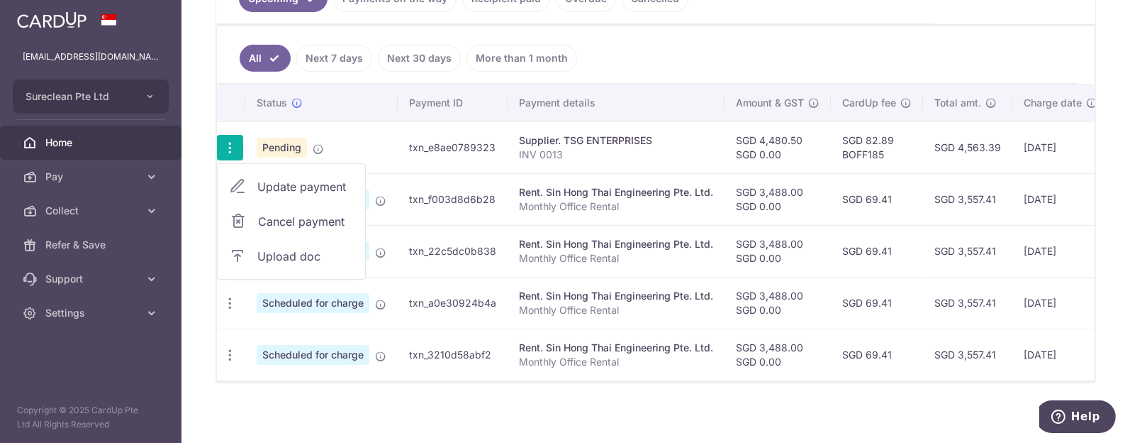
click at [280, 253] on span "Upload doc" at bounding box center [305, 255] width 96 height 17
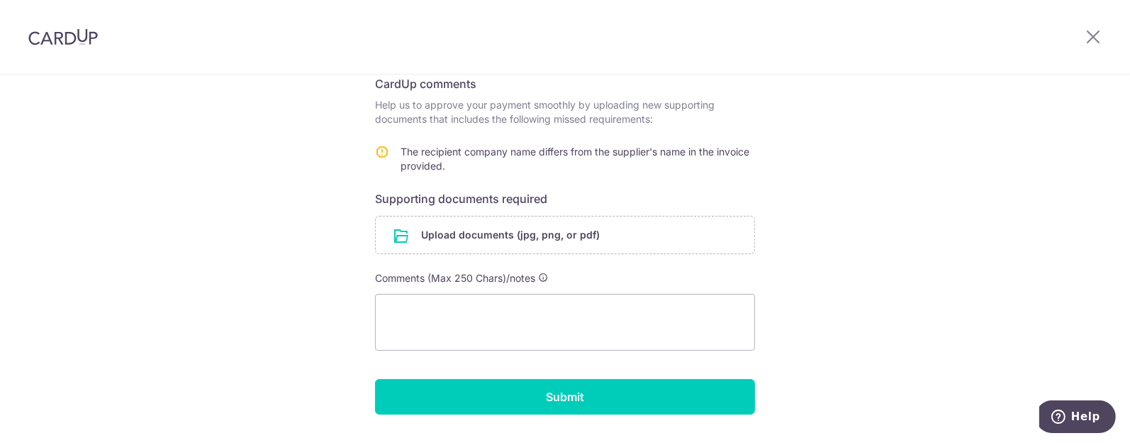
scroll to position [253, 0]
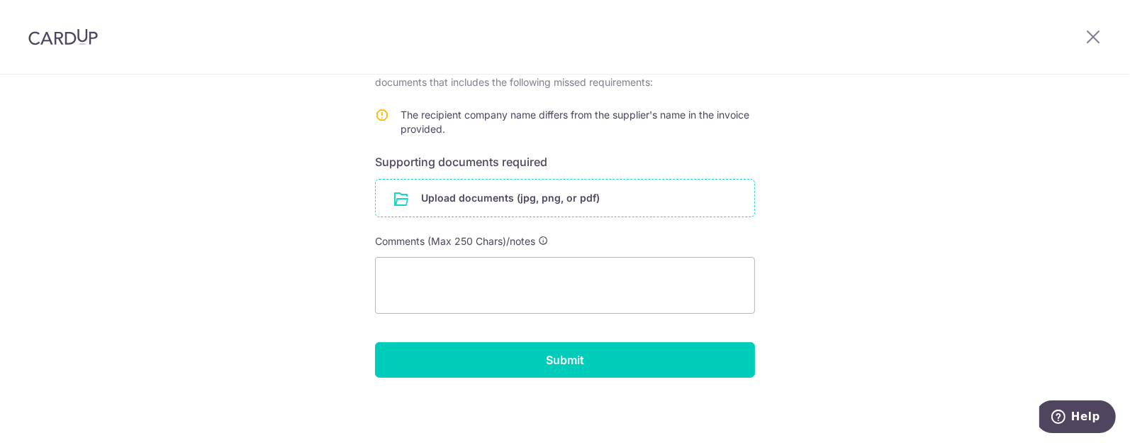
click at [508, 196] on input "file" at bounding box center [565, 197] width 379 height 37
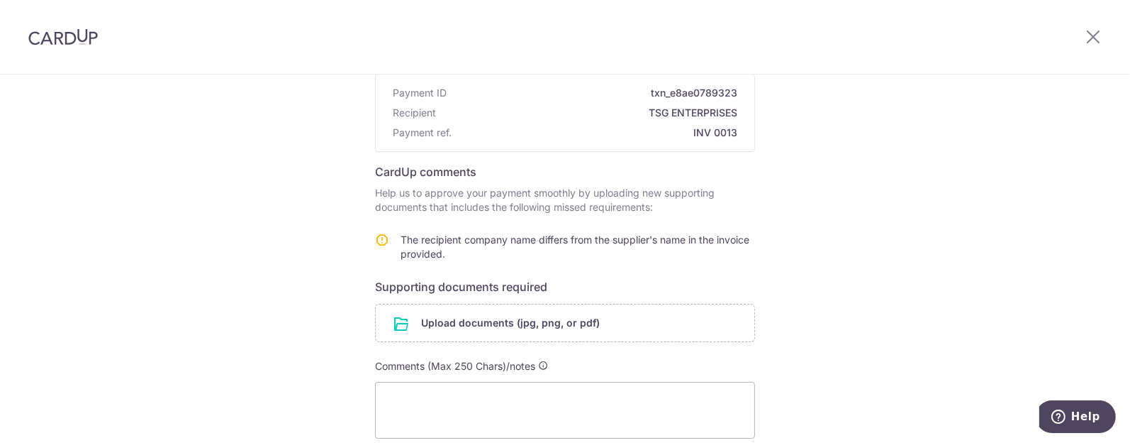
scroll to position [177, 0]
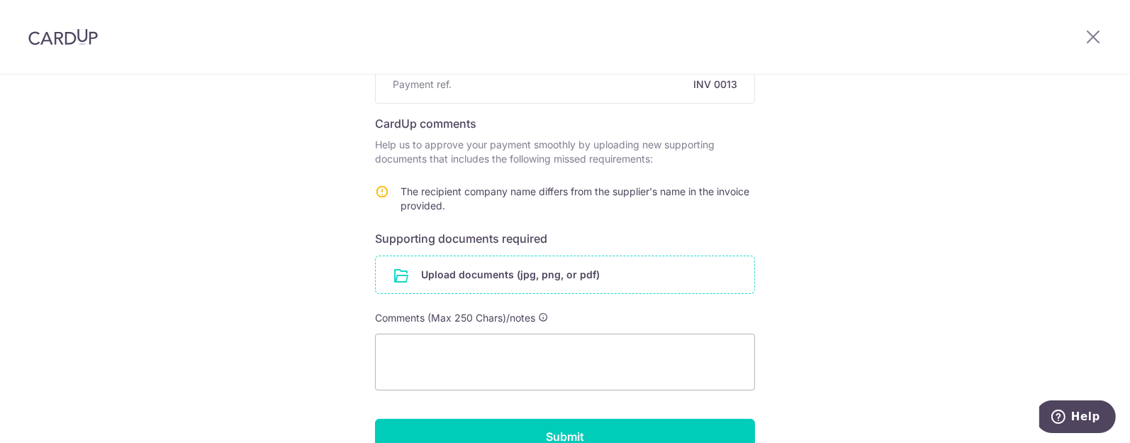
click at [497, 266] on input "file" at bounding box center [565, 274] width 379 height 37
click at [471, 272] on input "file" at bounding box center [565, 274] width 379 height 37
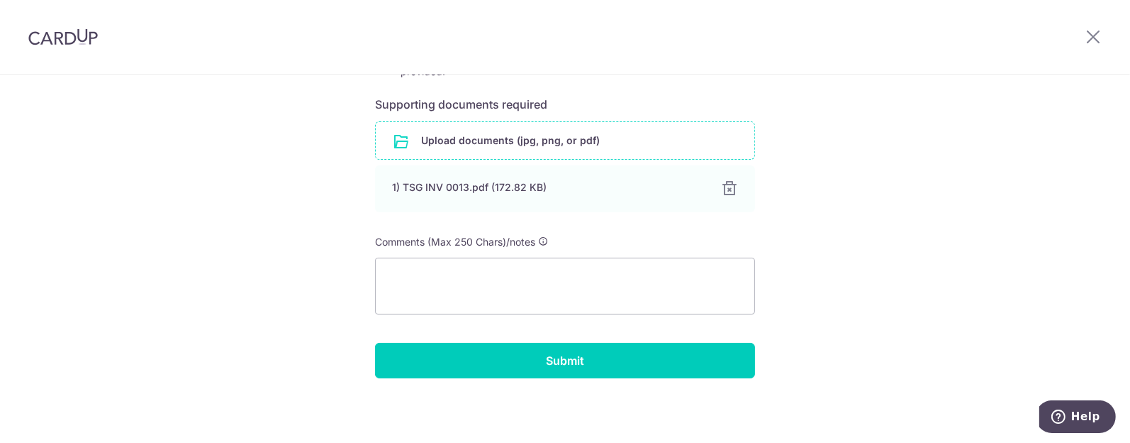
scroll to position [311, 0]
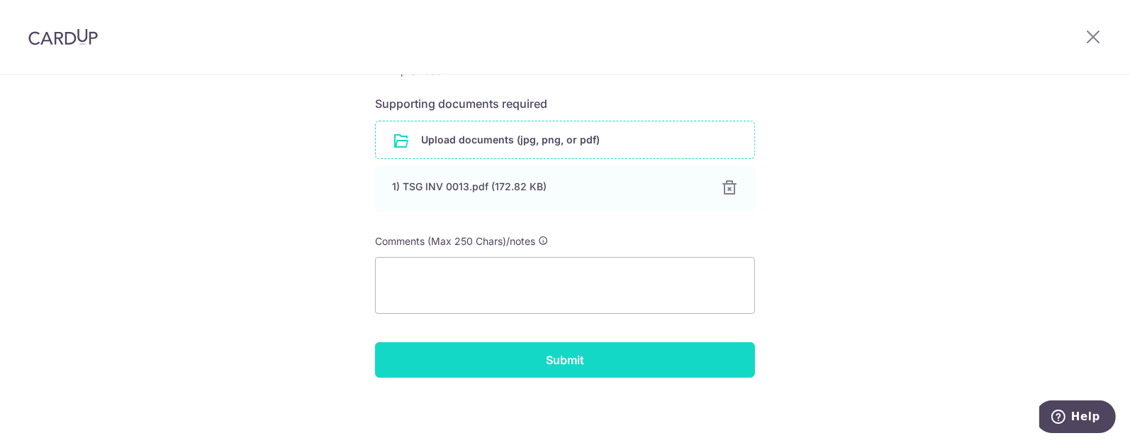
click at [552, 355] on input "Submit" at bounding box center [565, 359] width 380 height 35
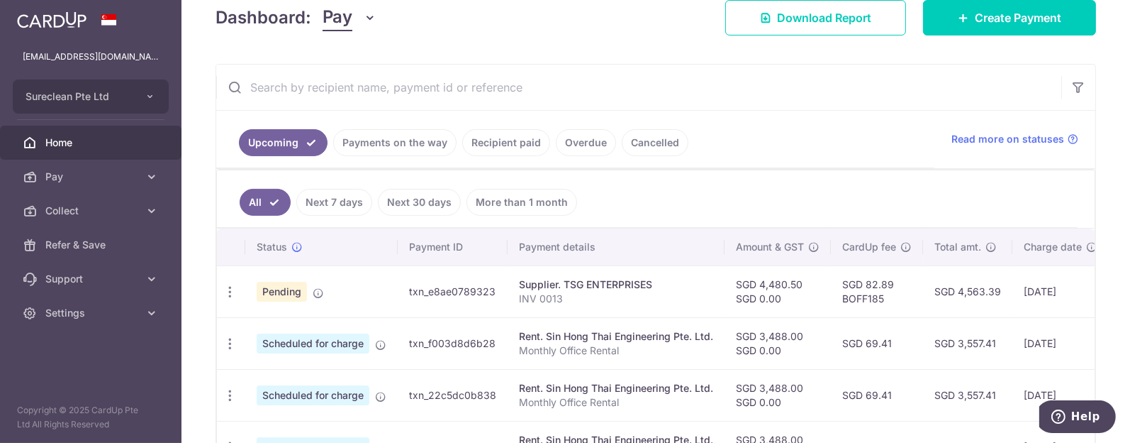
scroll to position [283, 0]
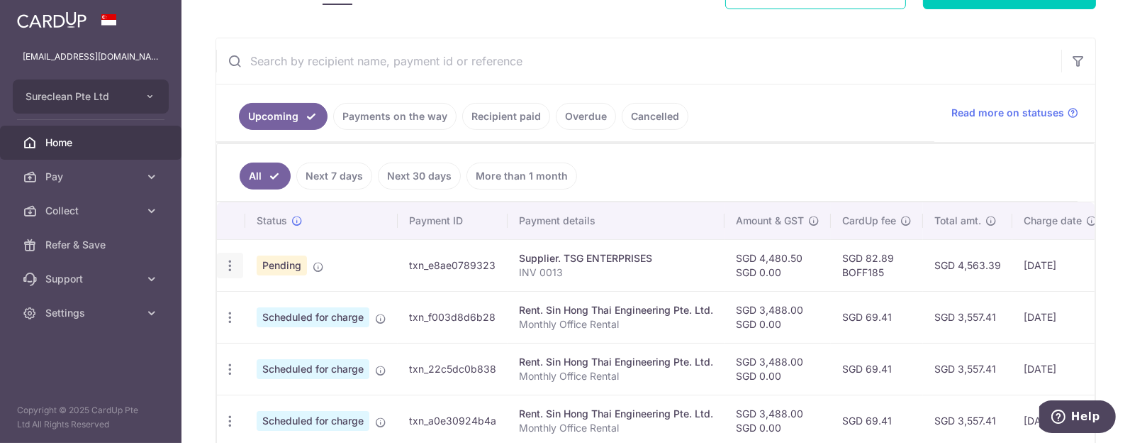
click at [231, 264] on icon "button" at bounding box center [230, 265] width 15 height 15
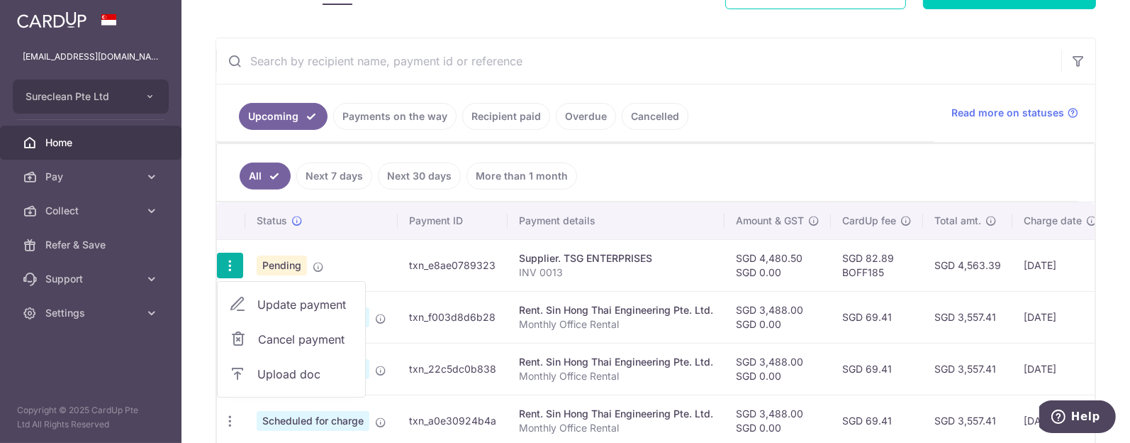
scroll to position [372, 0]
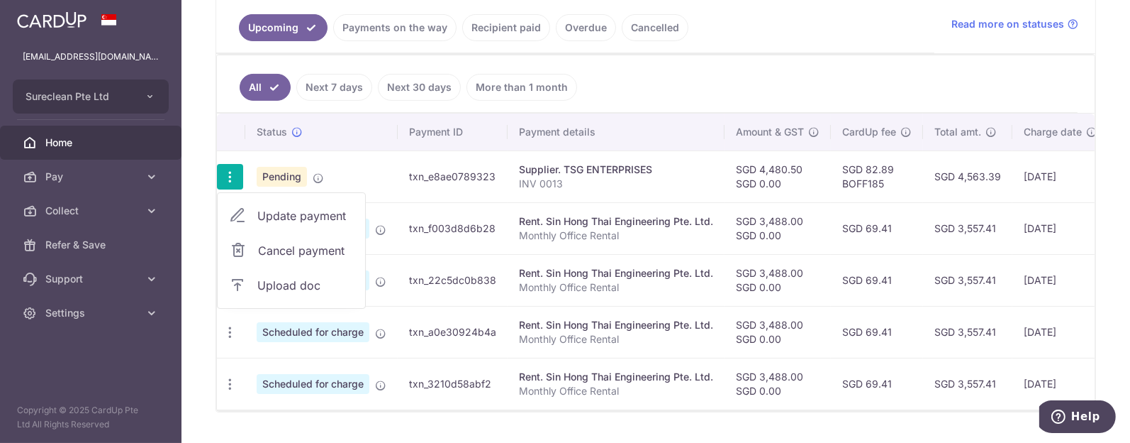
click at [280, 279] on span "Upload doc" at bounding box center [305, 285] width 96 height 17
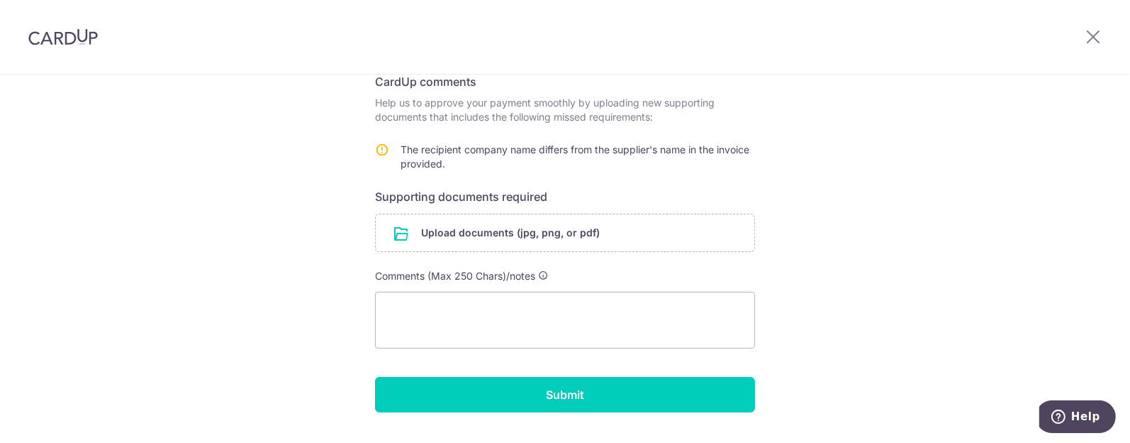
scroll to position [253, 0]
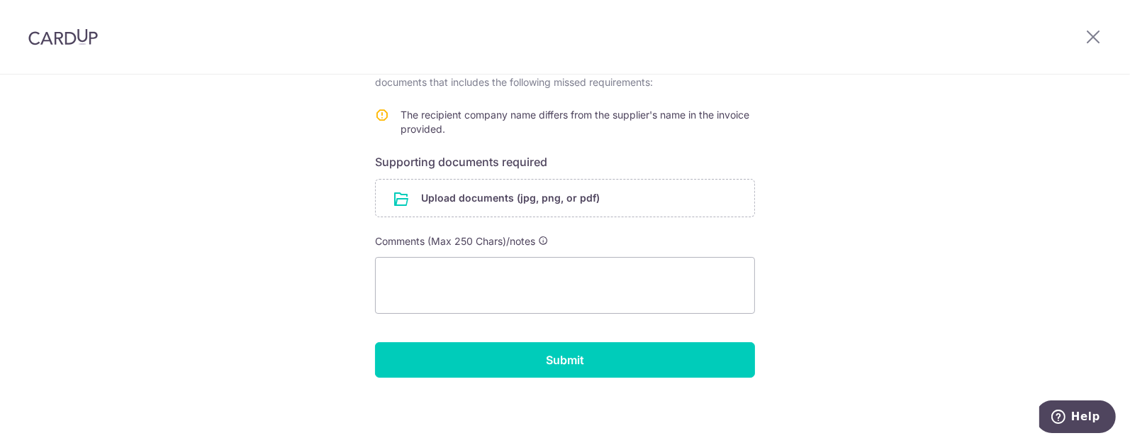
click at [376, 113] on icon at bounding box center [382, 115] width 14 height 14
click at [376, 111] on icon at bounding box center [382, 115] width 14 height 14
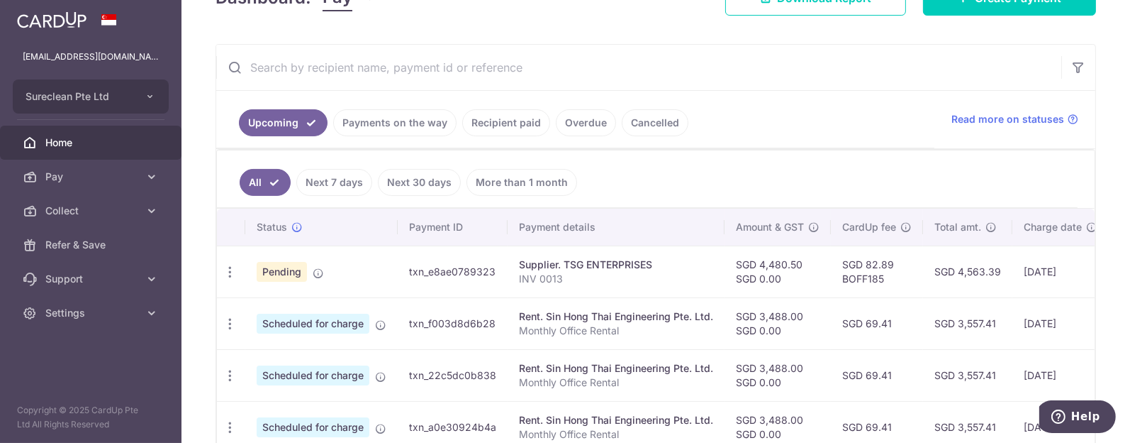
scroll to position [266, 0]
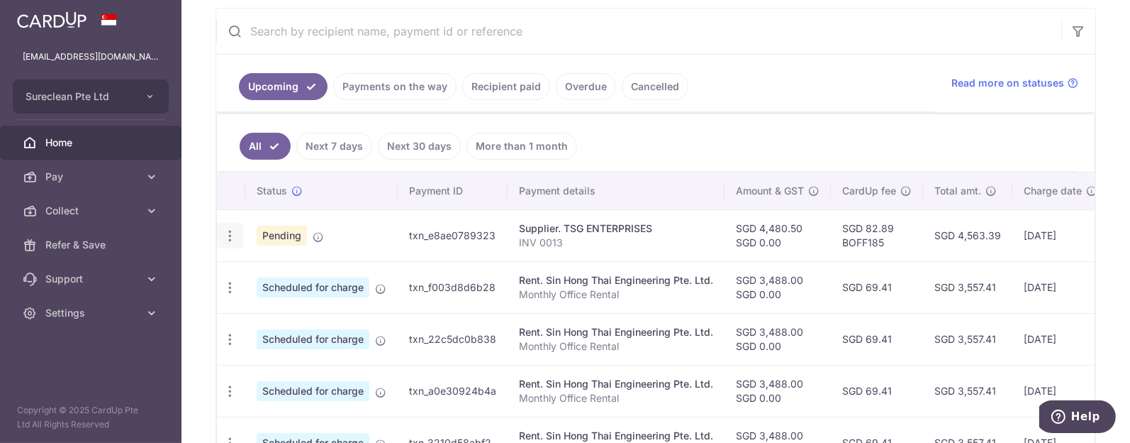
click at [228, 230] on icon "button" at bounding box center [230, 235] width 15 height 15
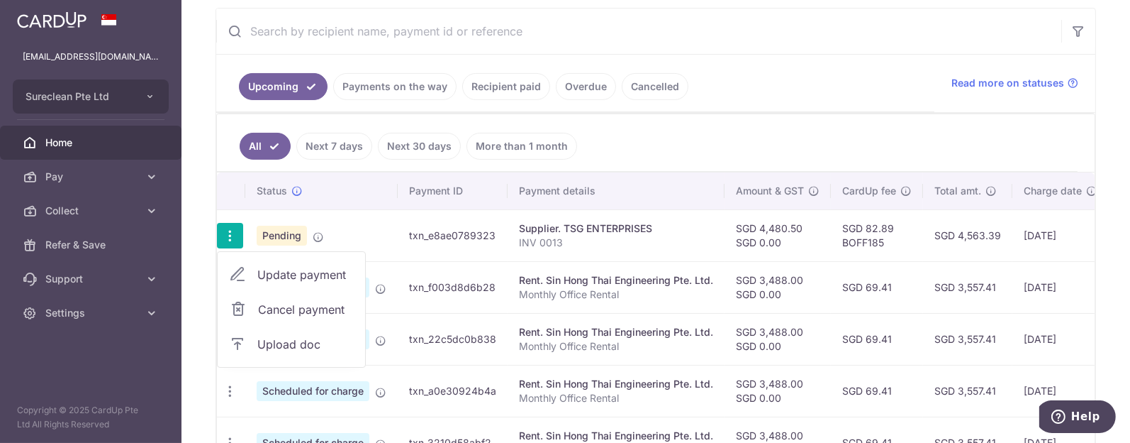
click at [283, 269] on span "Update payment" at bounding box center [305, 274] width 96 height 17
radio input "true"
type input "4,480.50"
type input "0.00"
type input "15/09/2025"
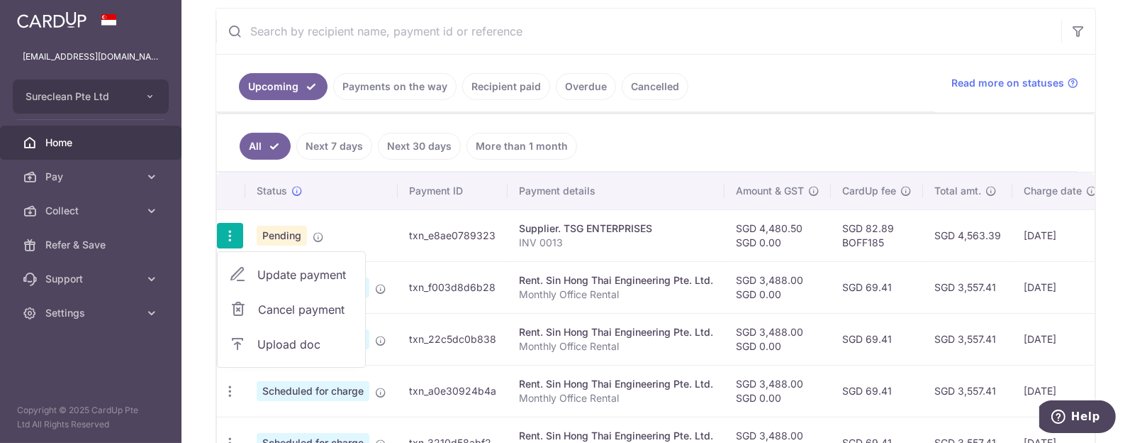
type input "INV 0013"
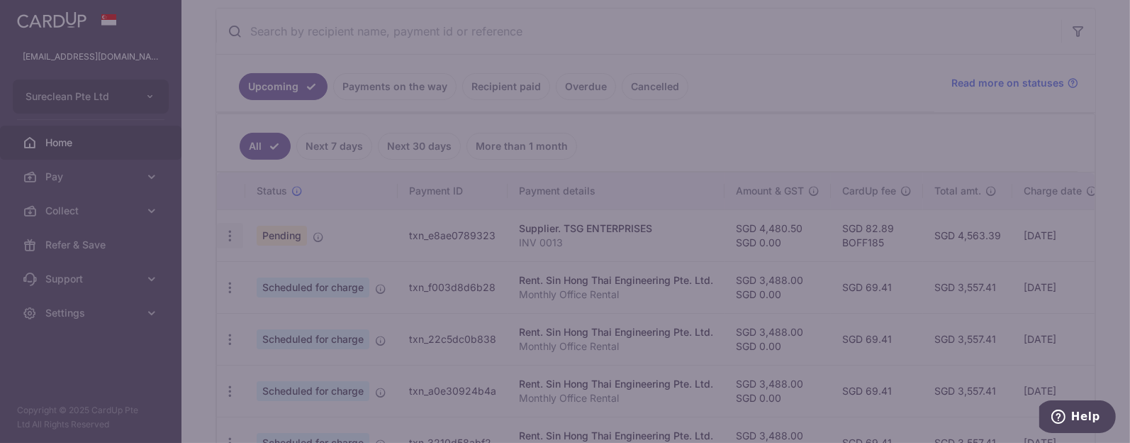
type input "BOFF185"
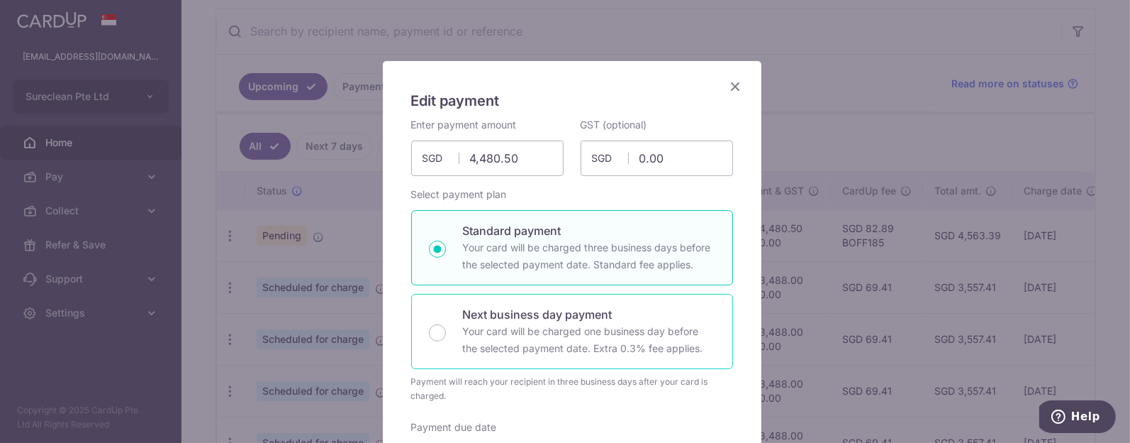
scroll to position [0, 0]
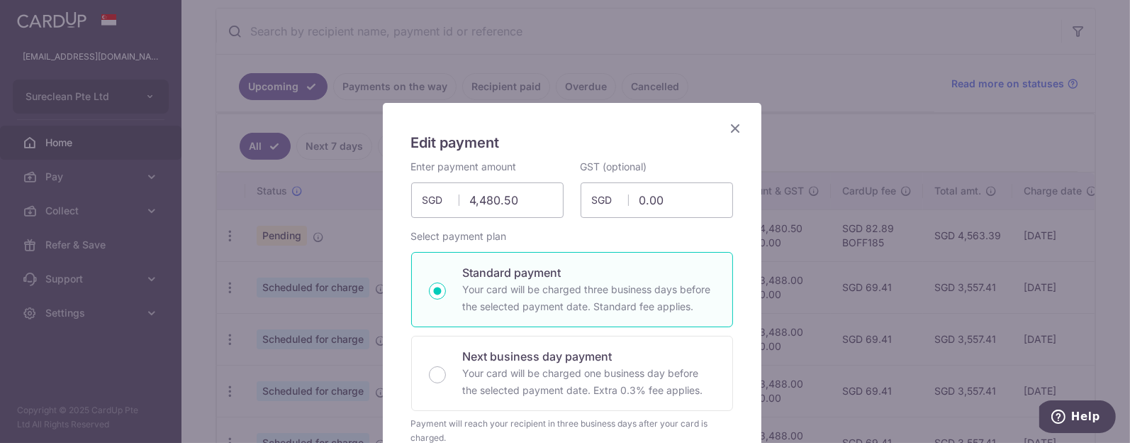
click at [728, 126] on icon "Close" at bounding box center [736, 128] width 17 height 18
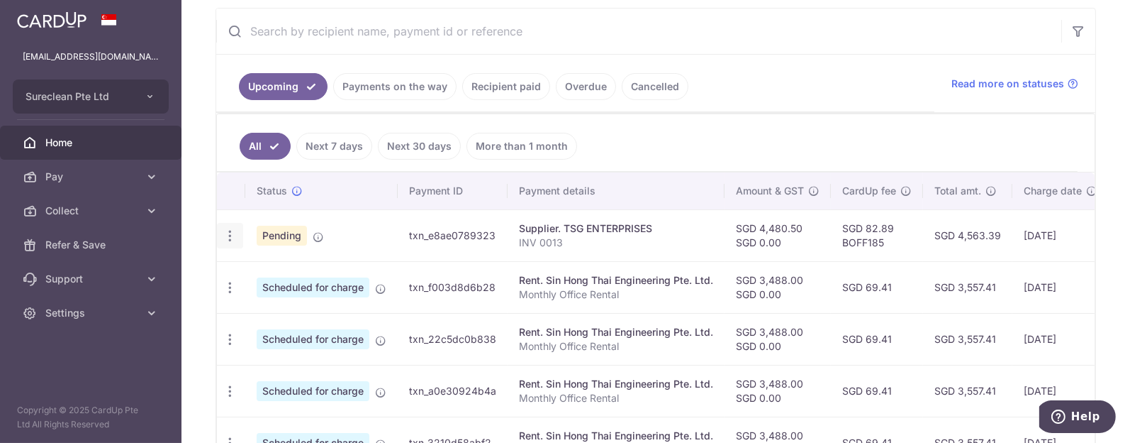
click at [228, 230] on icon "button" at bounding box center [230, 235] width 15 height 15
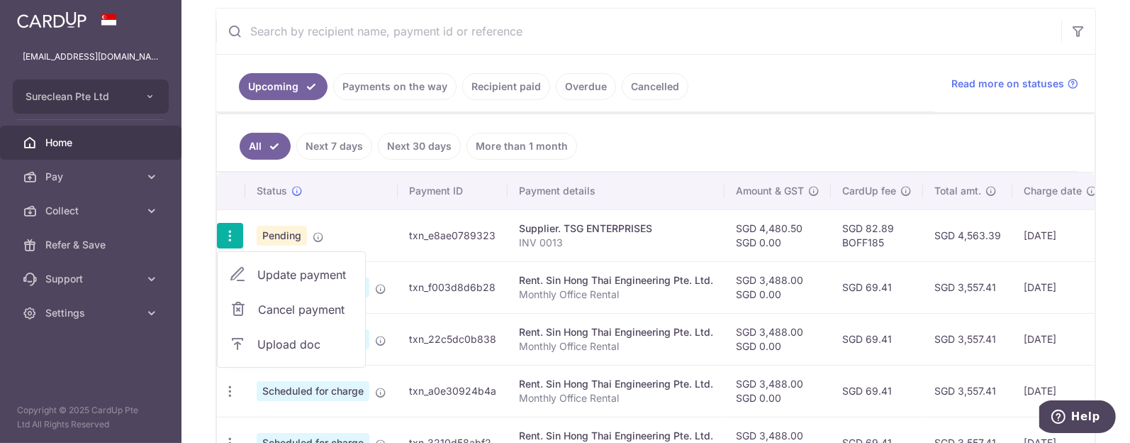
click at [274, 339] on span "Upload doc" at bounding box center [305, 343] width 96 height 17
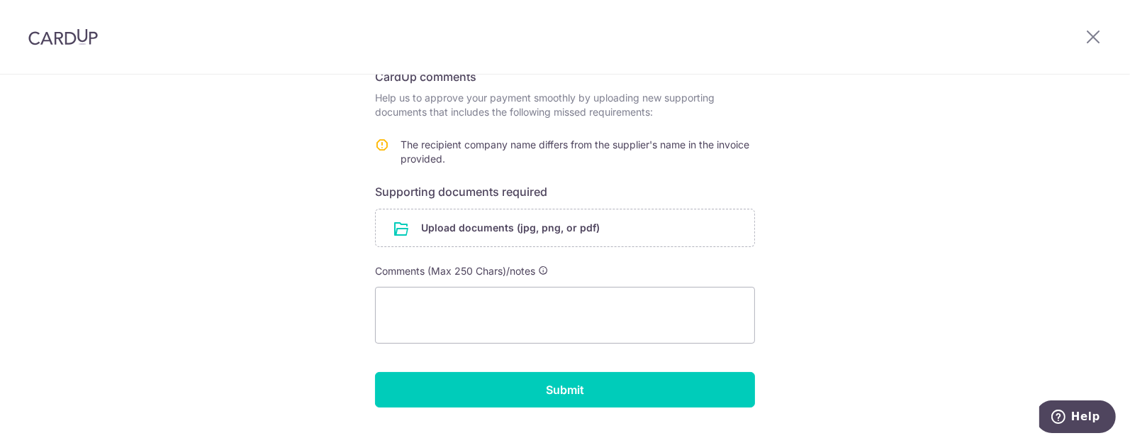
scroll to position [253, 0]
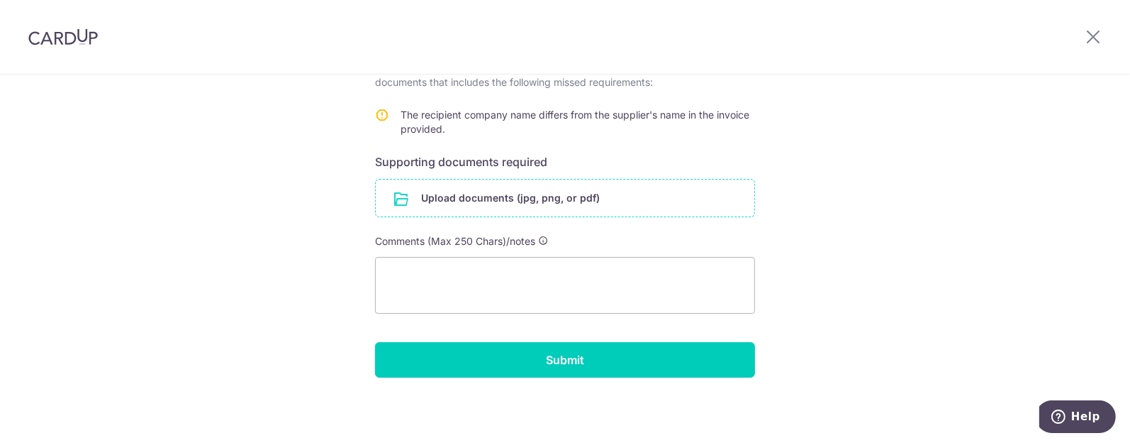
click at [479, 187] on input "file" at bounding box center [565, 197] width 379 height 37
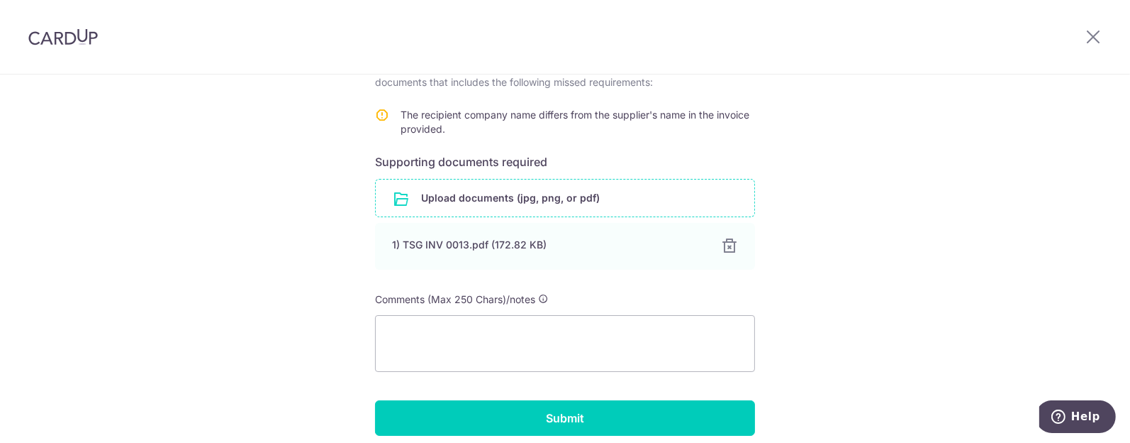
drag, startPoint x: 728, startPoint y: 243, endPoint x: 715, endPoint y: 242, distance: 13.5
click at [727, 242] on div at bounding box center [729, 246] width 17 height 17
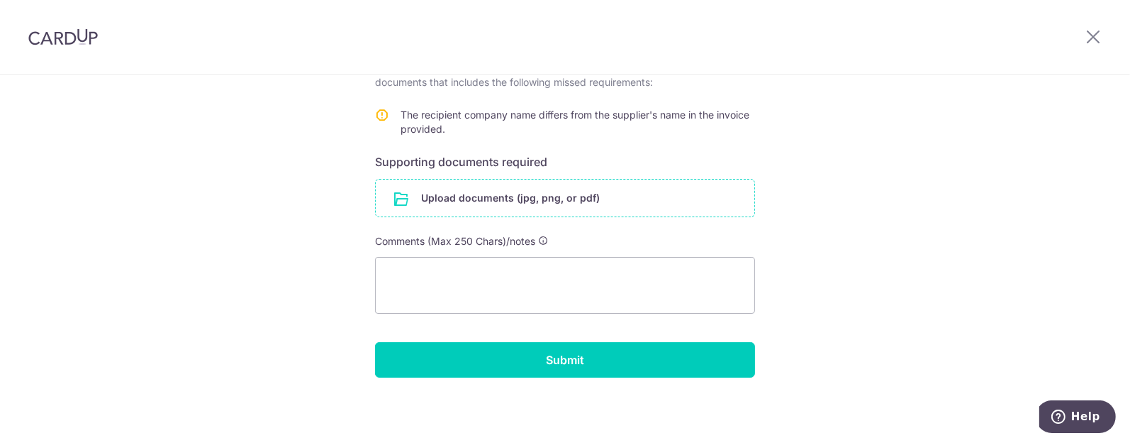
click at [488, 190] on input "file" at bounding box center [565, 197] width 379 height 37
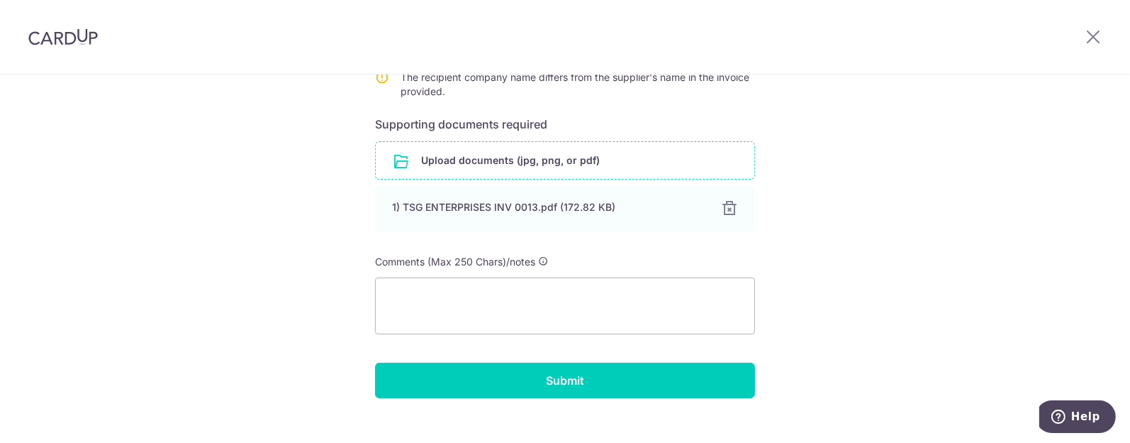
scroll to position [311, 0]
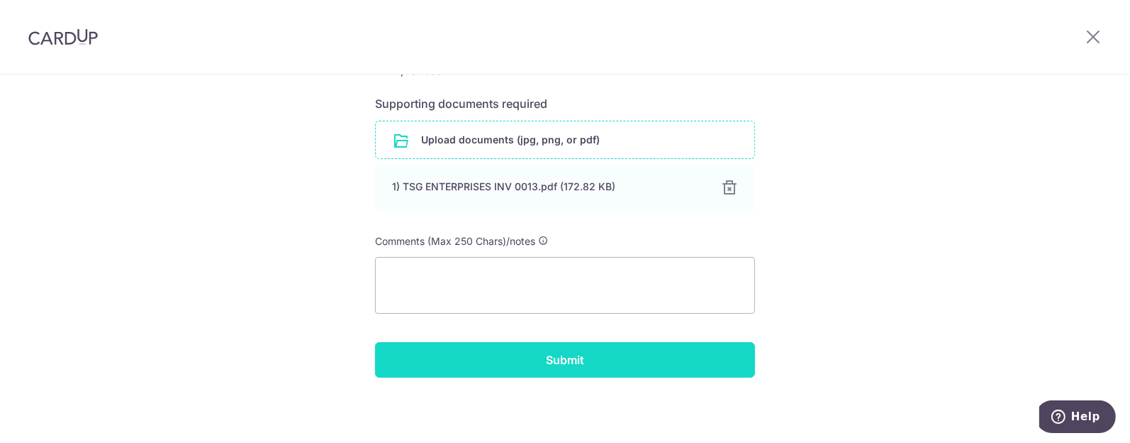
click at [560, 356] on input "Submit" at bounding box center [565, 359] width 380 height 35
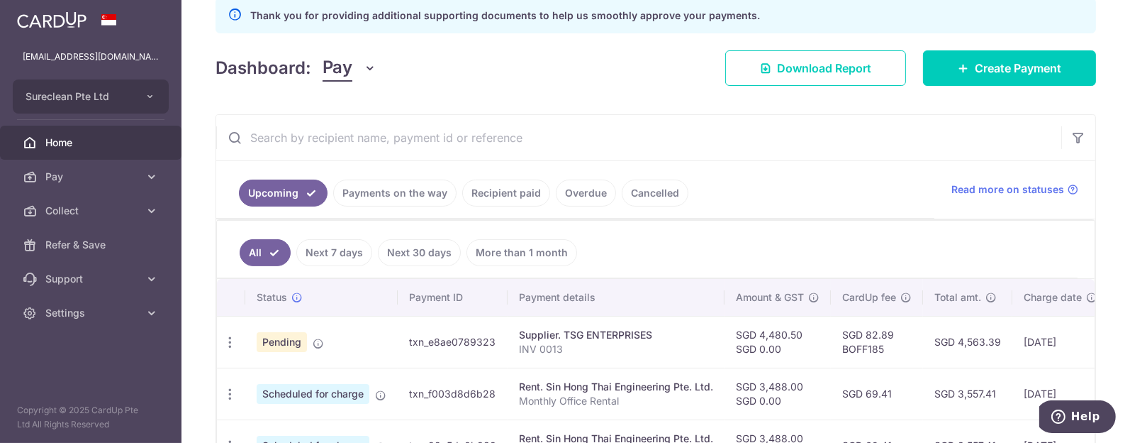
scroll to position [354, 0]
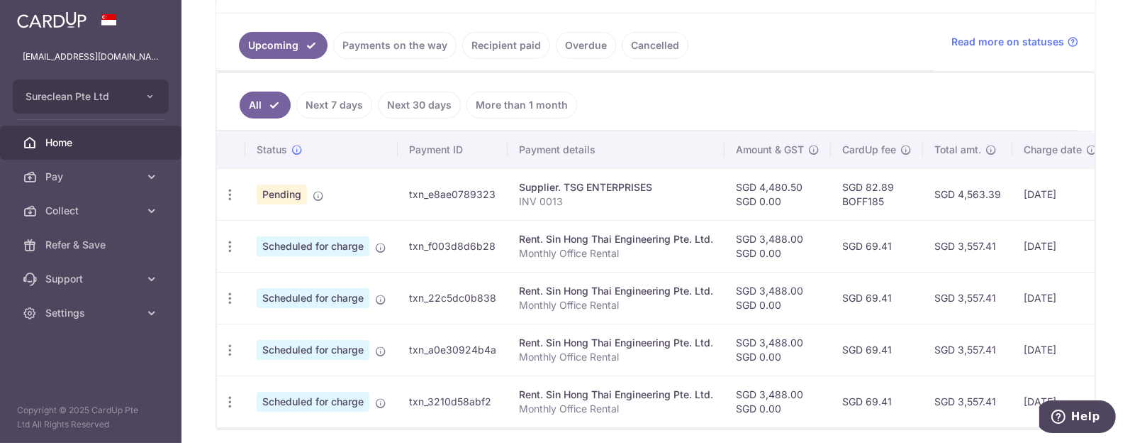
click at [328, 102] on link "Next 7 days" at bounding box center [334, 104] width 76 height 27
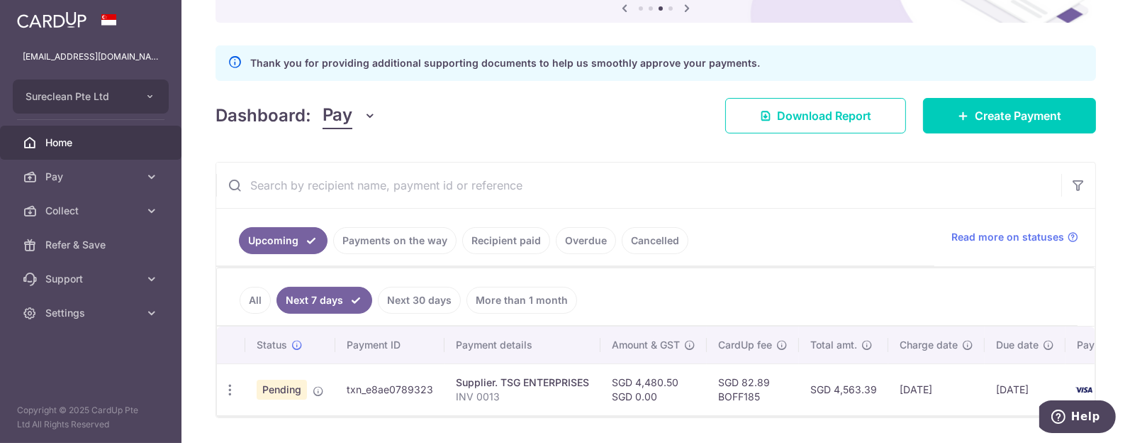
scroll to position [206, 0]
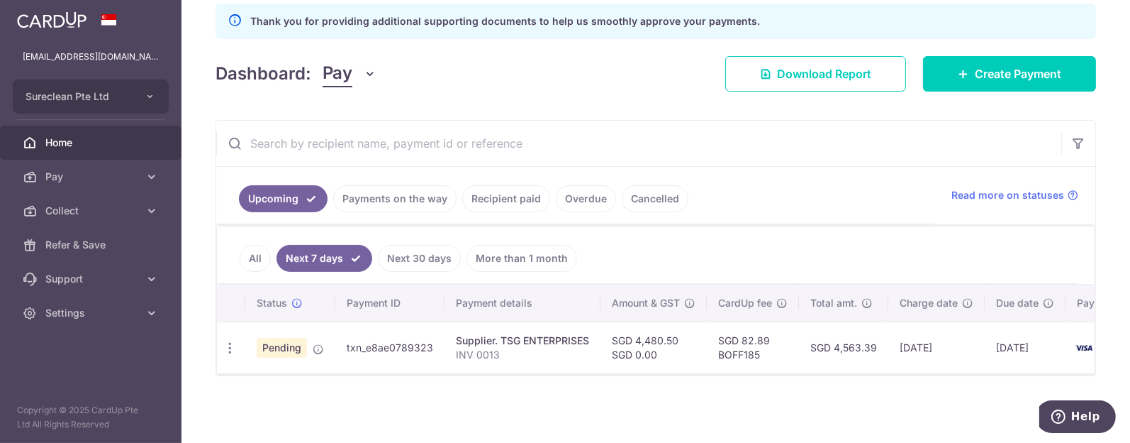
click at [372, 192] on link "Payments on the way" at bounding box center [394, 198] width 123 height 27
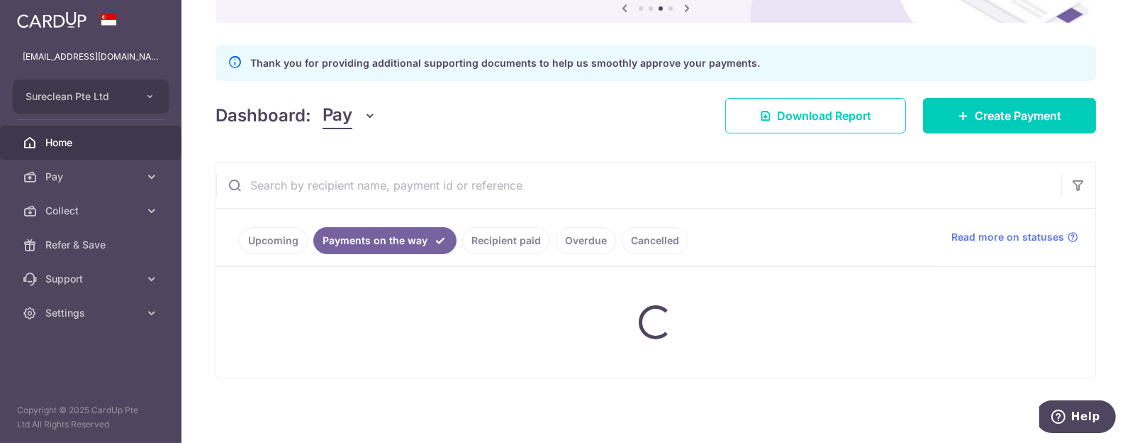
scroll to position [147, 0]
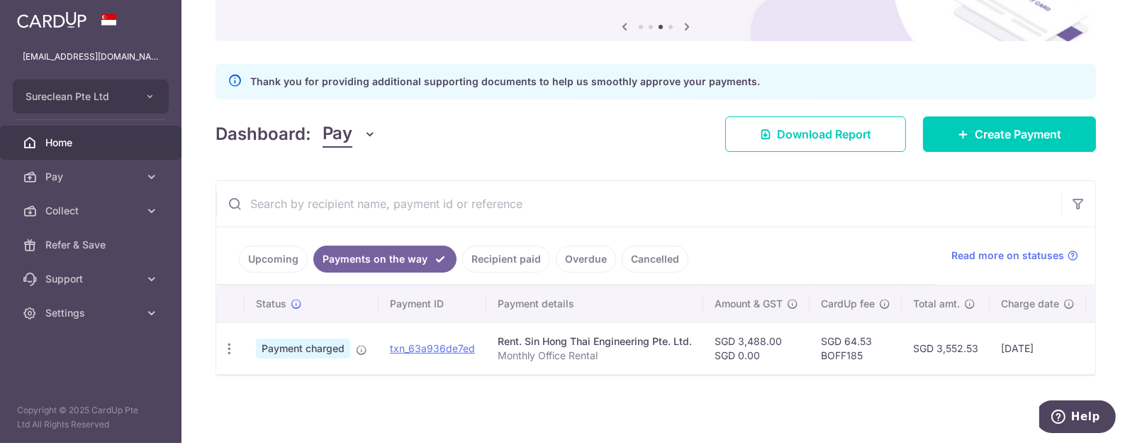
click at [264, 255] on link "Upcoming" at bounding box center [273, 258] width 69 height 27
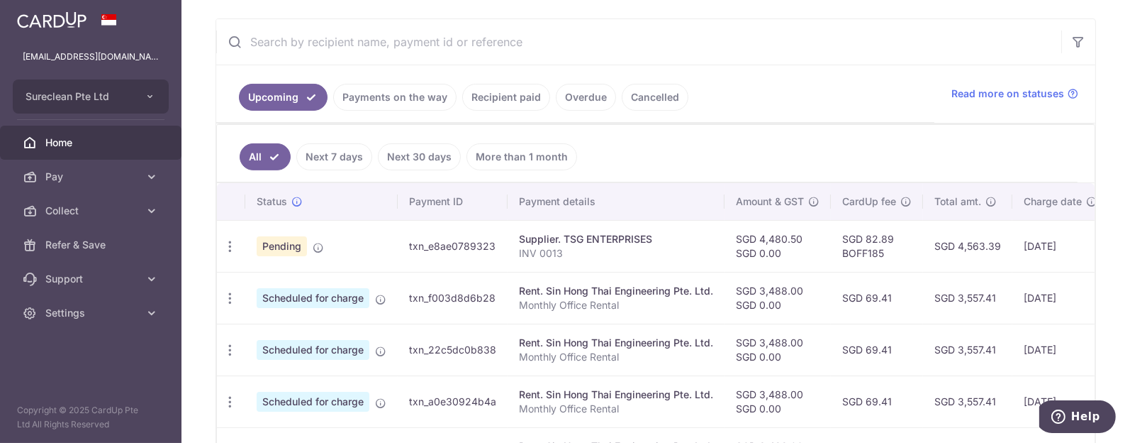
scroll to position [413, 0]
